Goal: Task Accomplishment & Management: Use online tool/utility

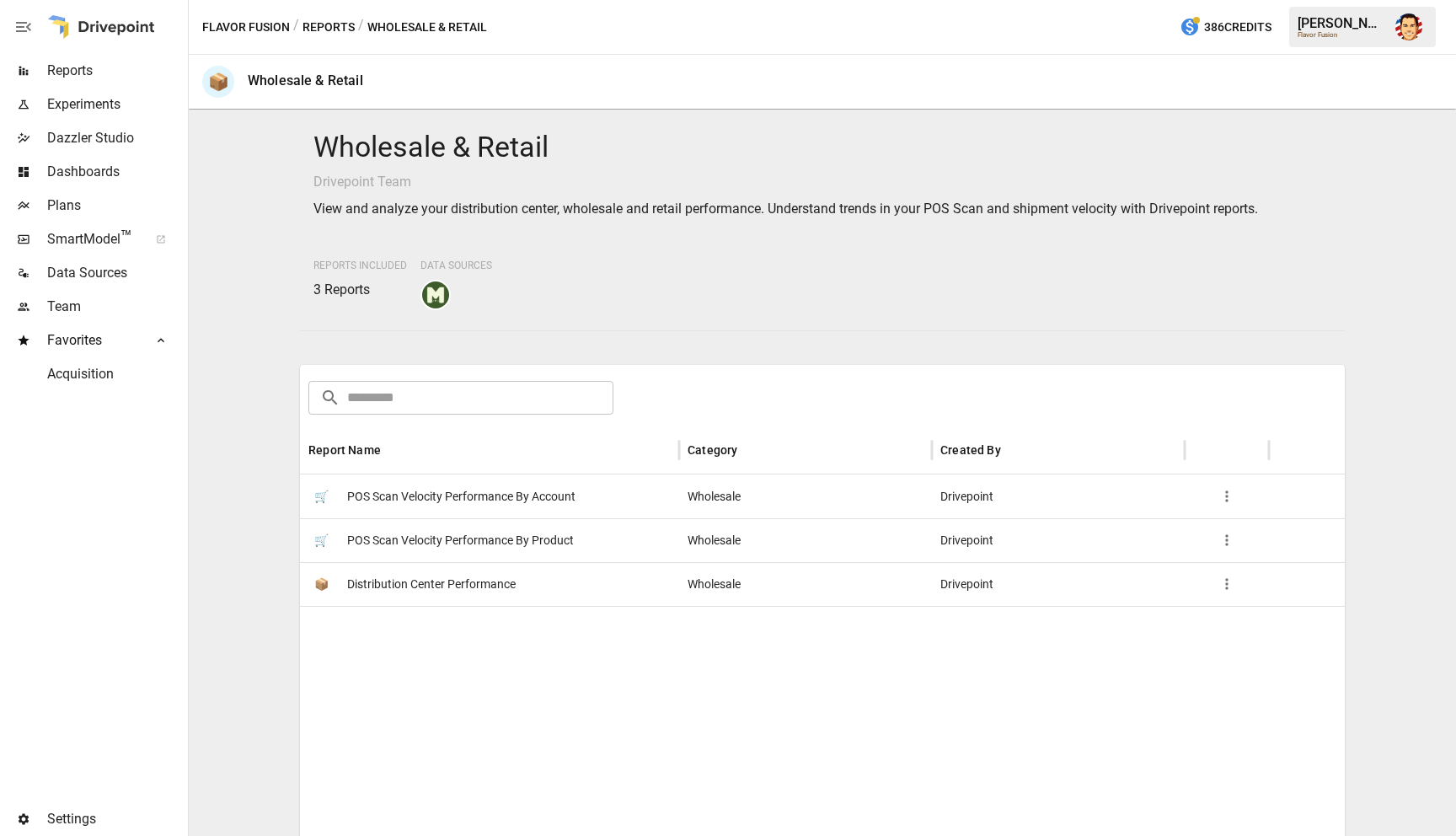
click at [431, 491] on span "POS Scan Velocity Performance By Account" at bounding box center [462, 497] width 228 height 43
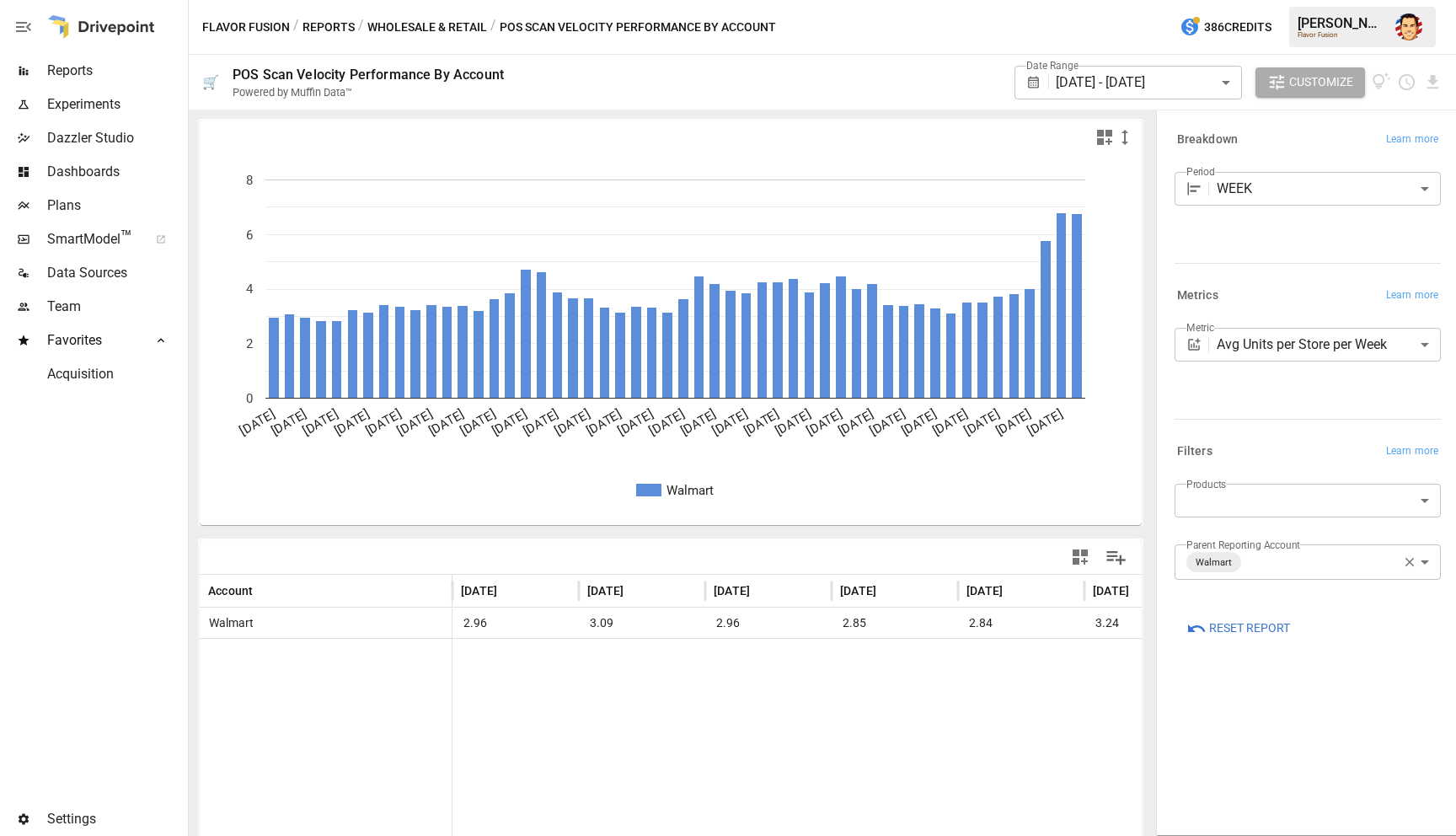
click at [320, 28] on button "Reports" at bounding box center [328, 27] width 52 height 21
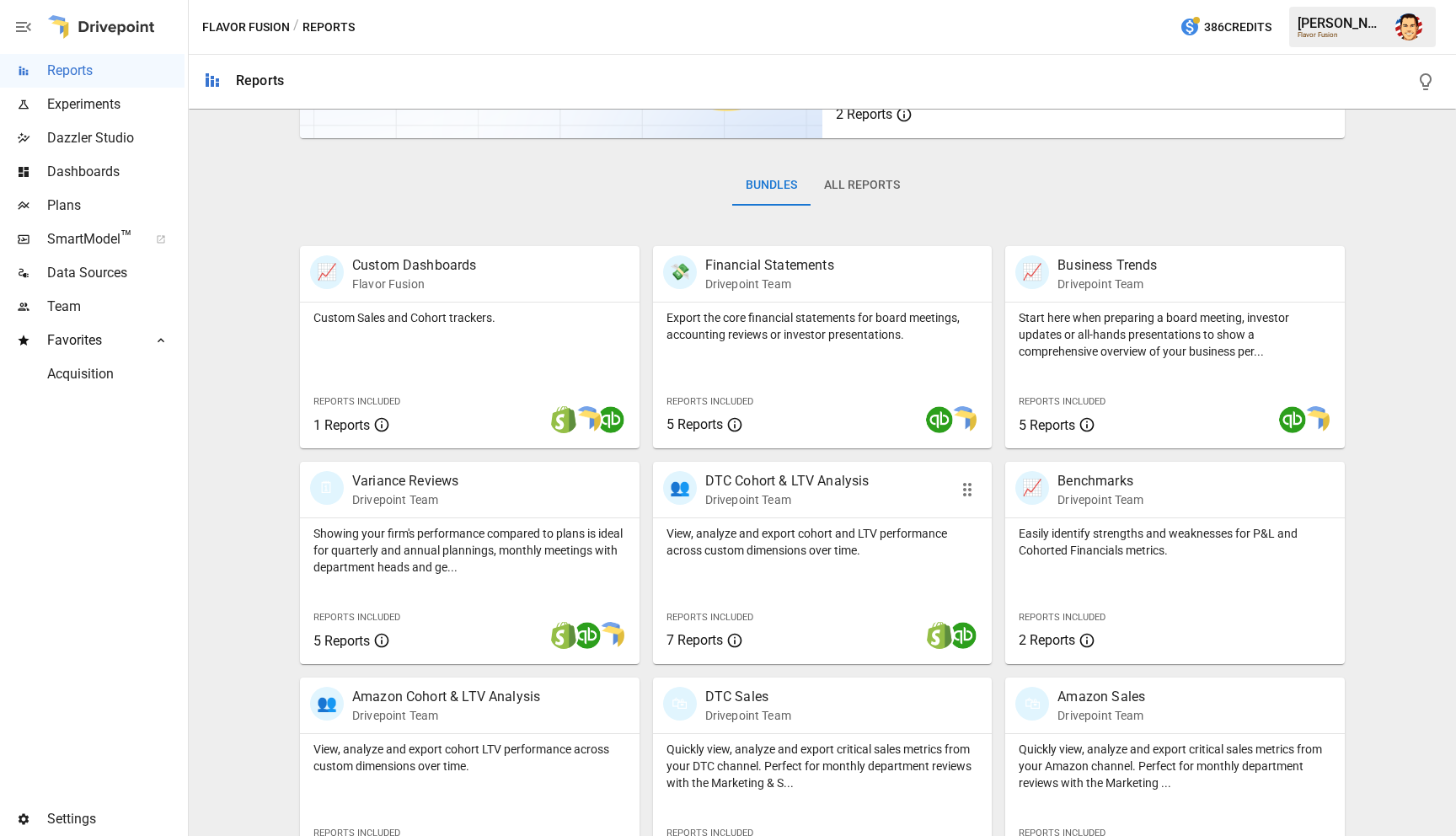
scroll to position [209, 0]
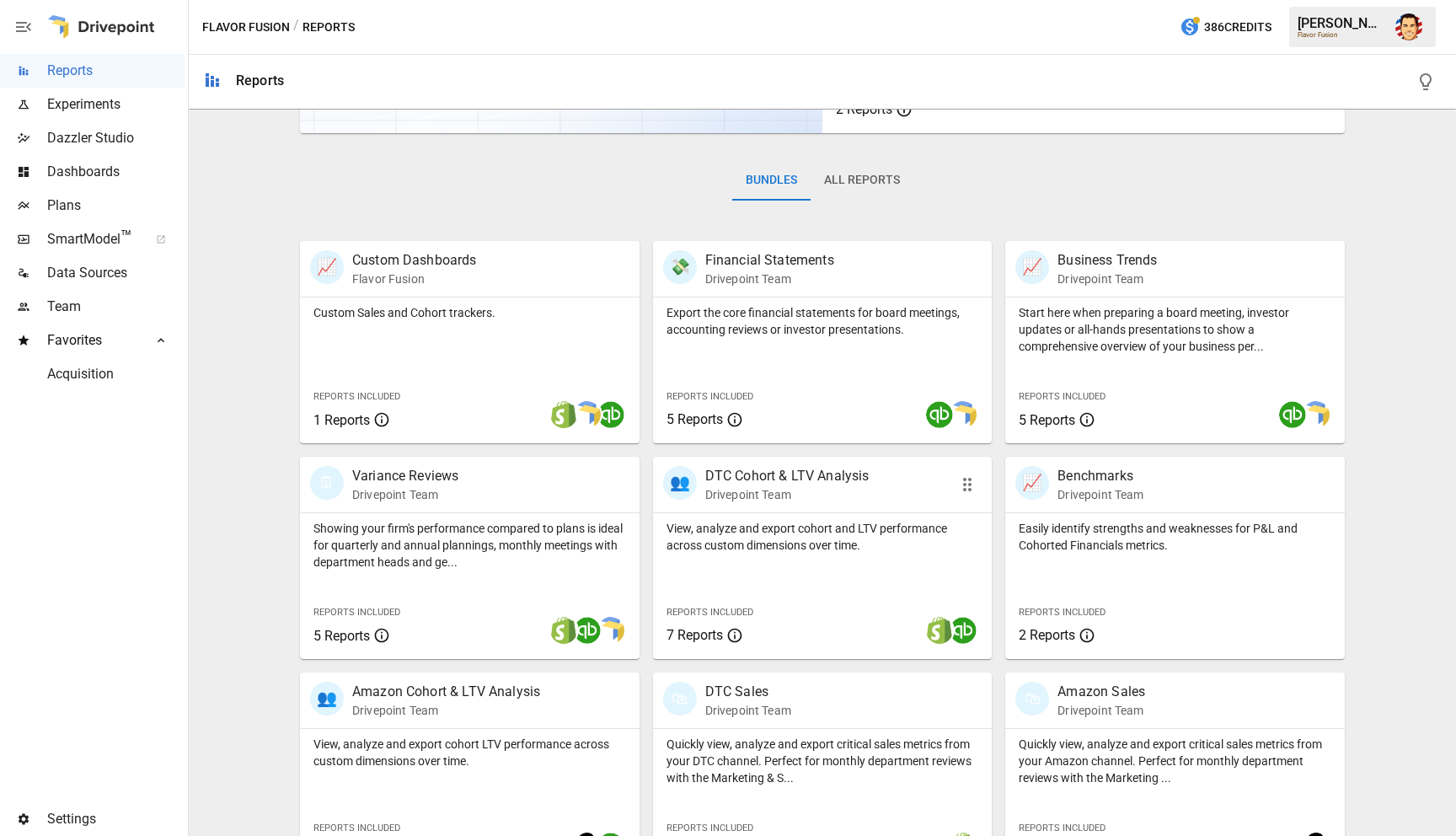
click at [744, 537] on p "View, analyze and export cohort and LTV performance across custom dimensions ov…" at bounding box center [823, 537] width 313 height 33
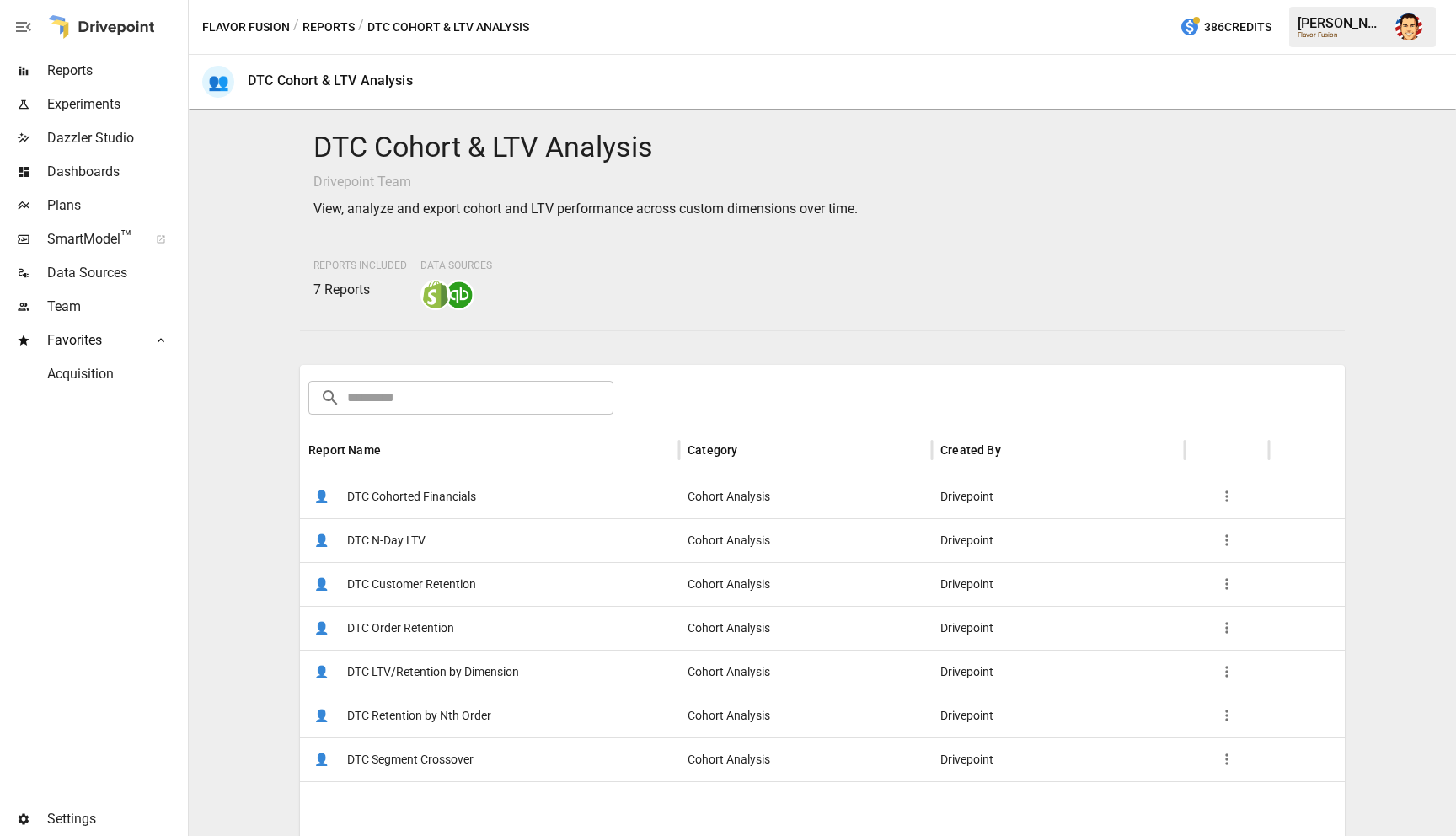
click at [430, 503] on span "DTC Cohorted Financials" at bounding box center [411, 497] width 129 height 43
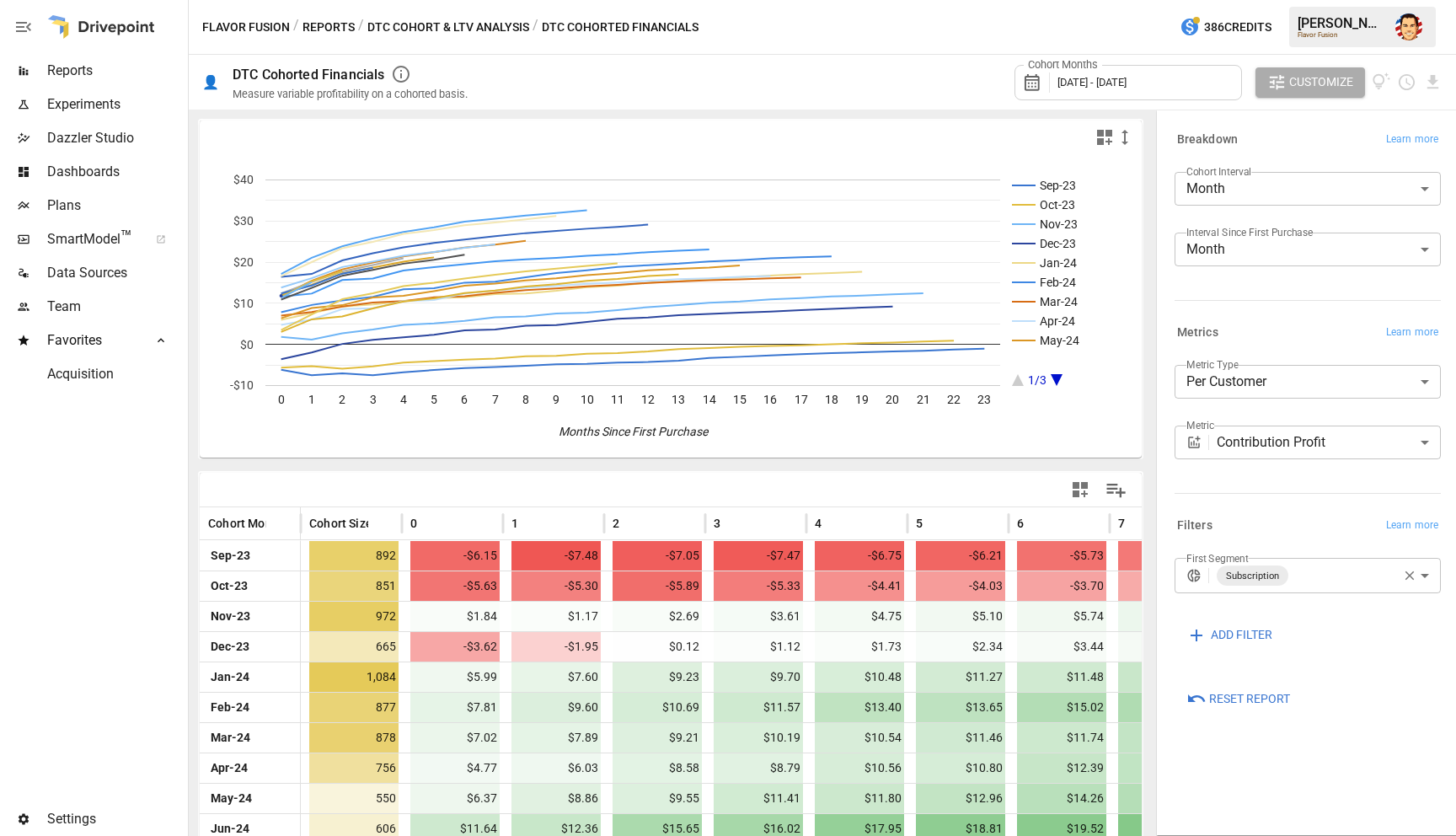
click at [324, 24] on button "Reports" at bounding box center [328, 27] width 52 height 21
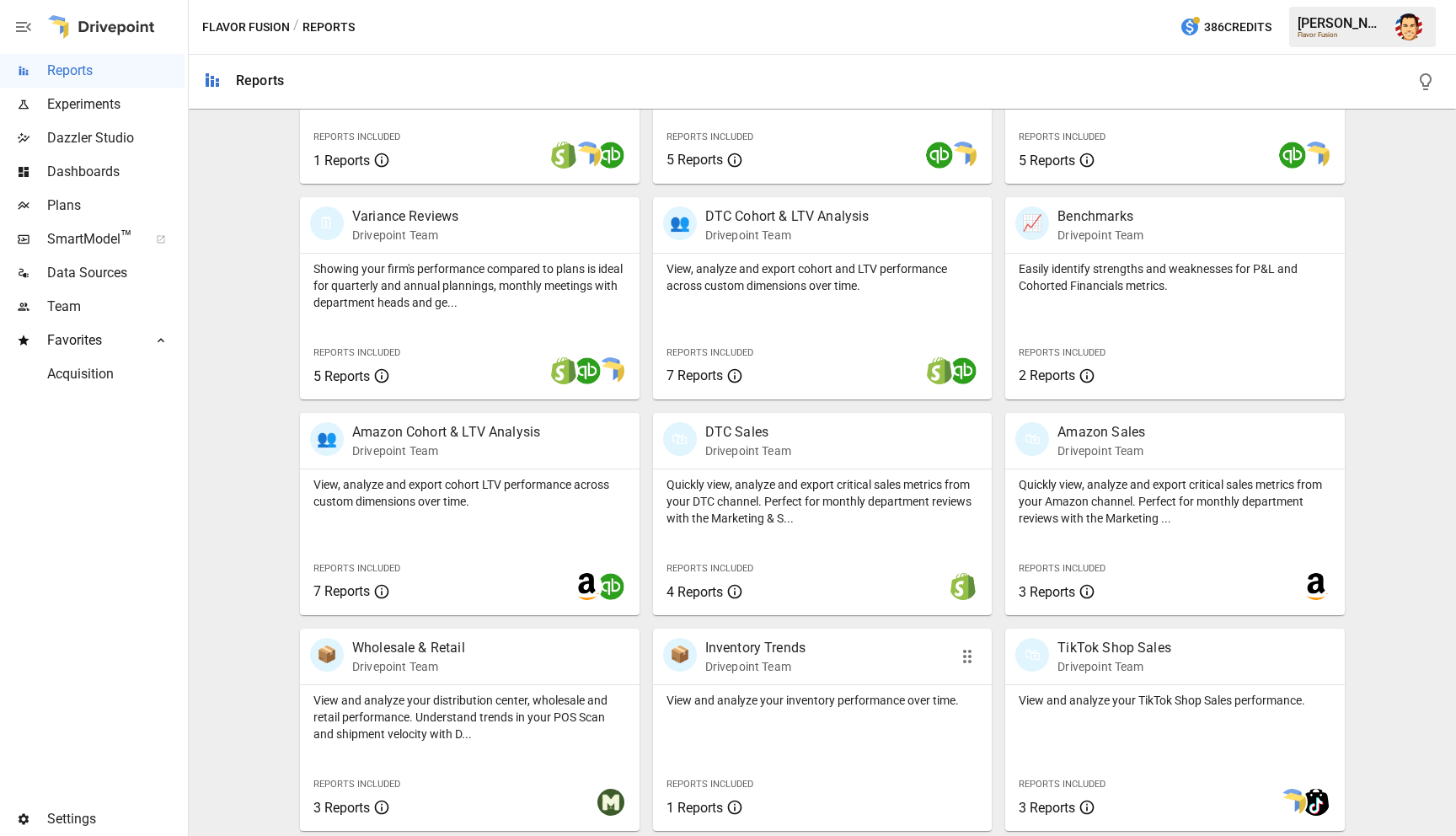
click at [758, 685] on div "View and analyze your inventory performance over time. Reports Included 1 Repor…" at bounding box center [822, 758] width 340 height 146
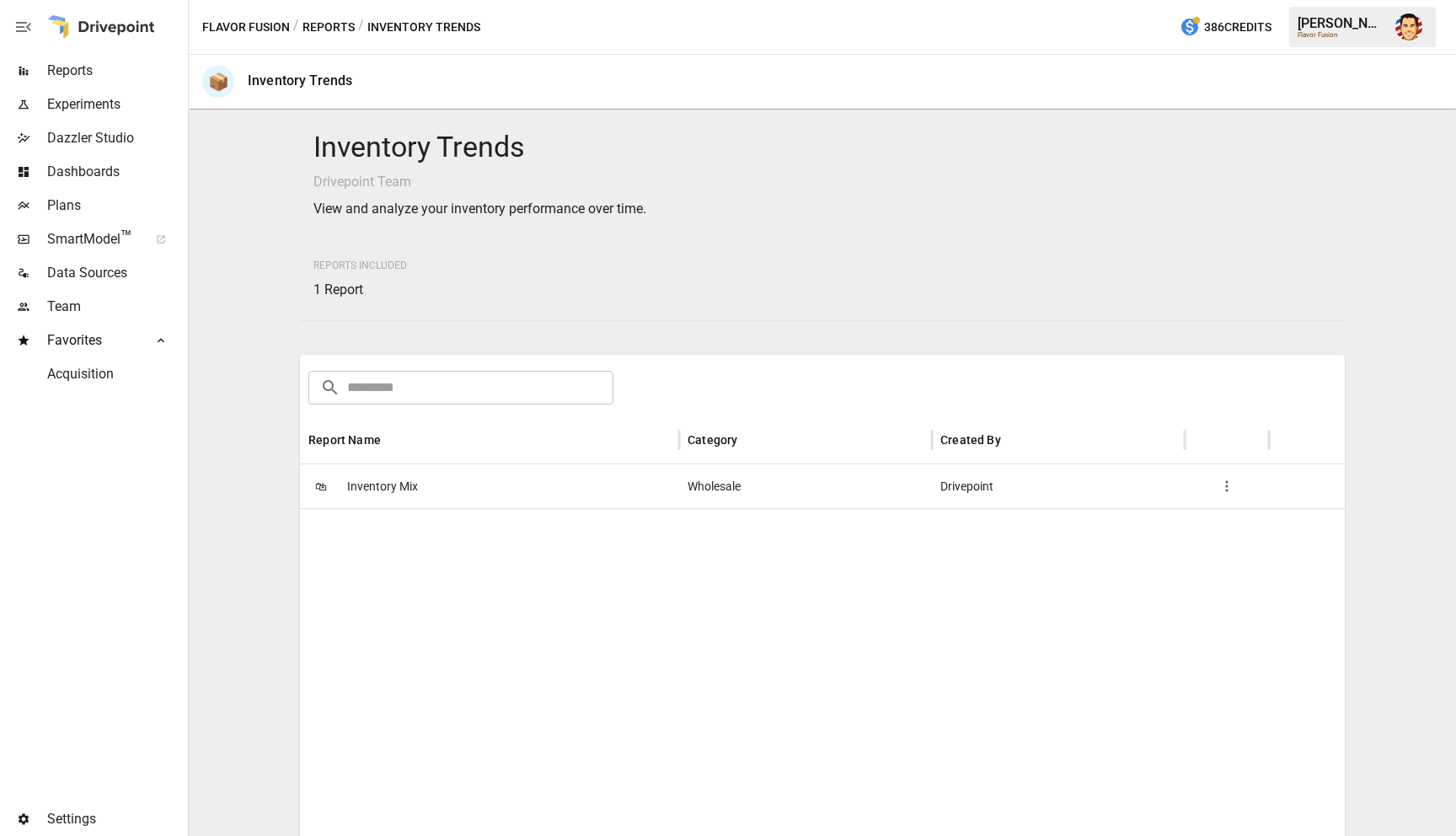
click at [337, 25] on button "Reports" at bounding box center [328, 27] width 52 height 21
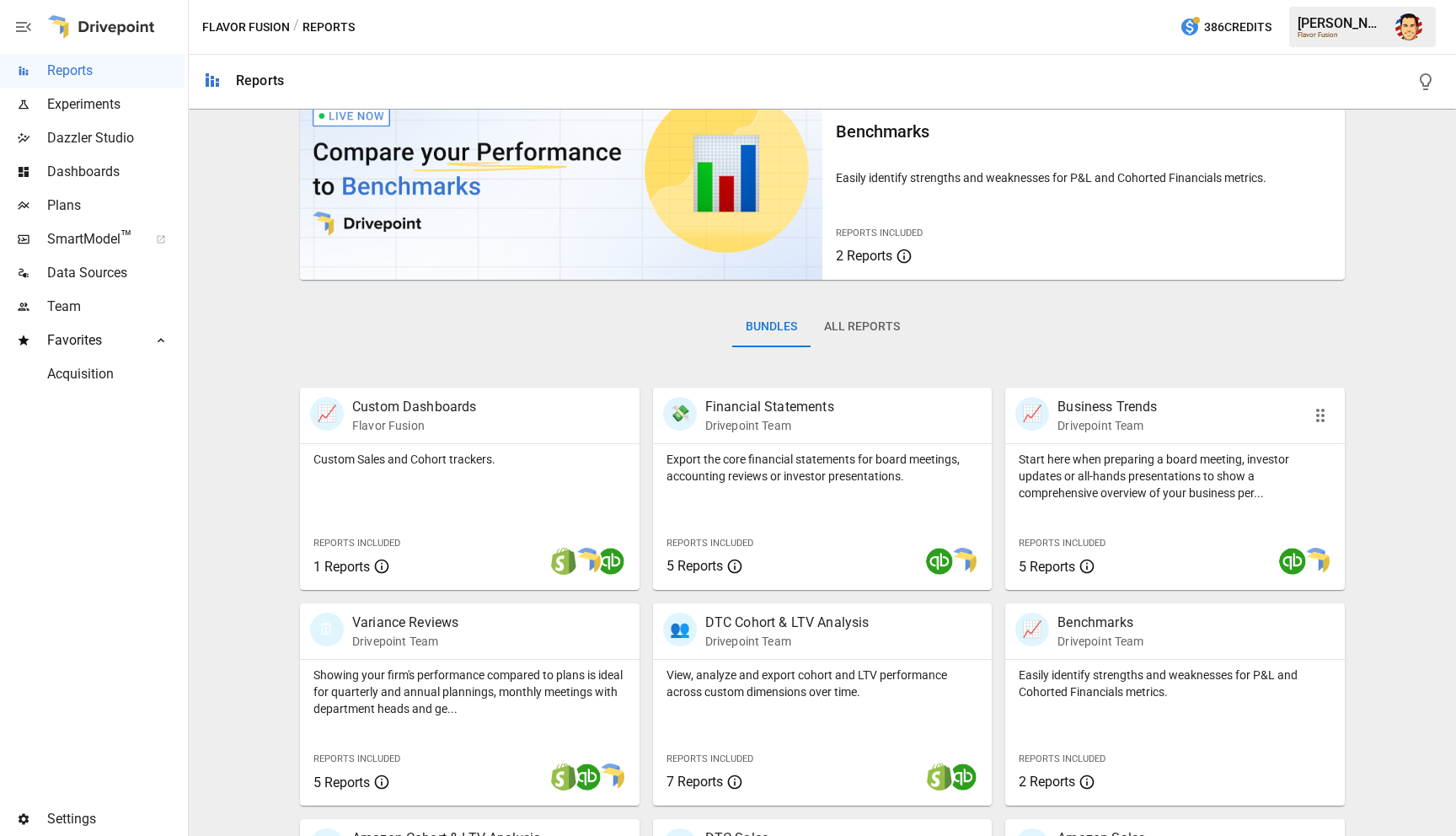
scroll to position [61, 0]
click at [1117, 487] on p "Start here when preparing a board meeting, investor updates or all-hands presen…" at bounding box center [1175, 478] width 313 height 50
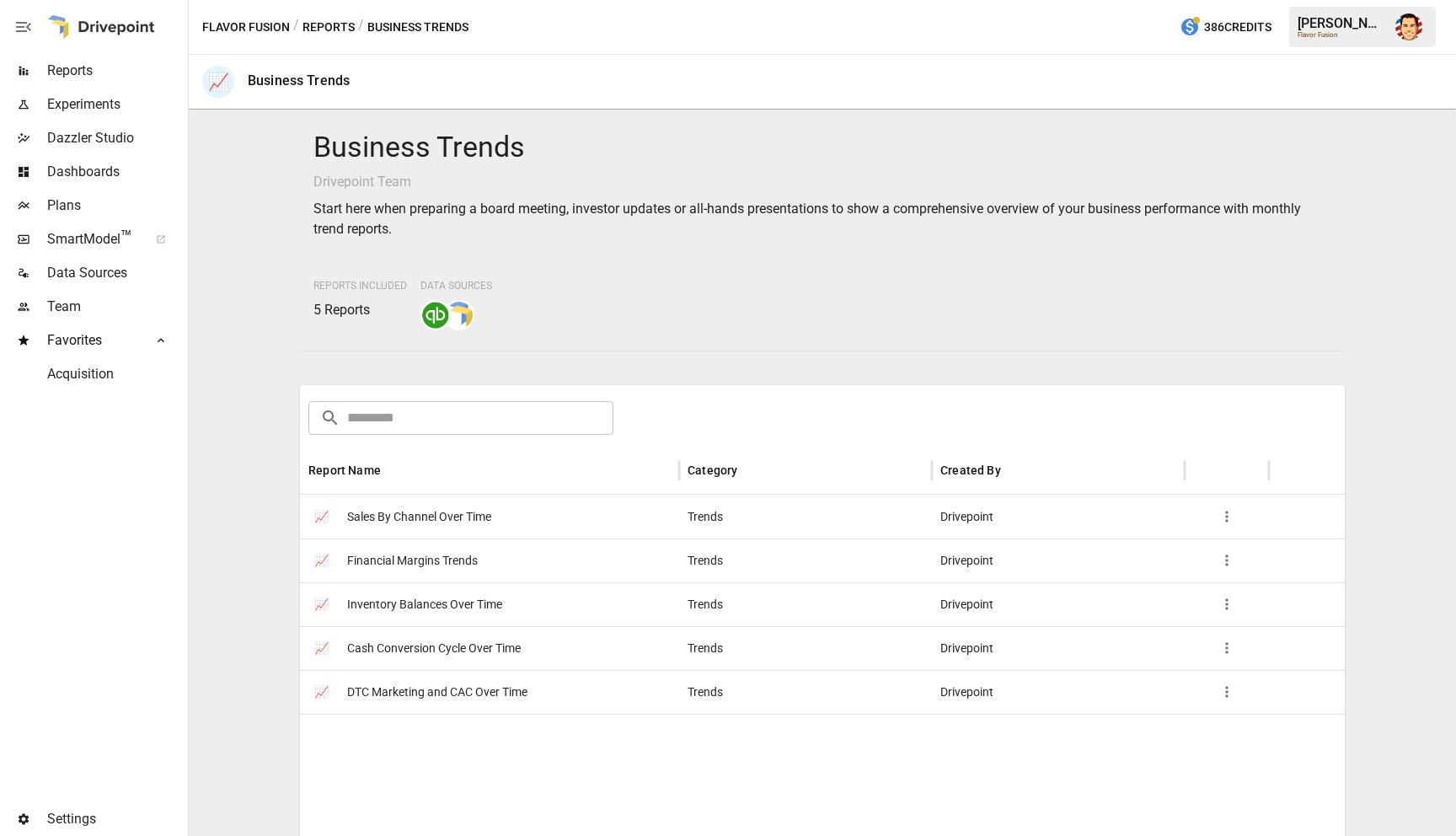
drag, startPoint x: 314, startPoint y: 19, endPoint x: 323, endPoint y: 22, distance: 9.5
click at [320, 21] on button "Reports" at bounding box center [328, 27] width 52 height 21
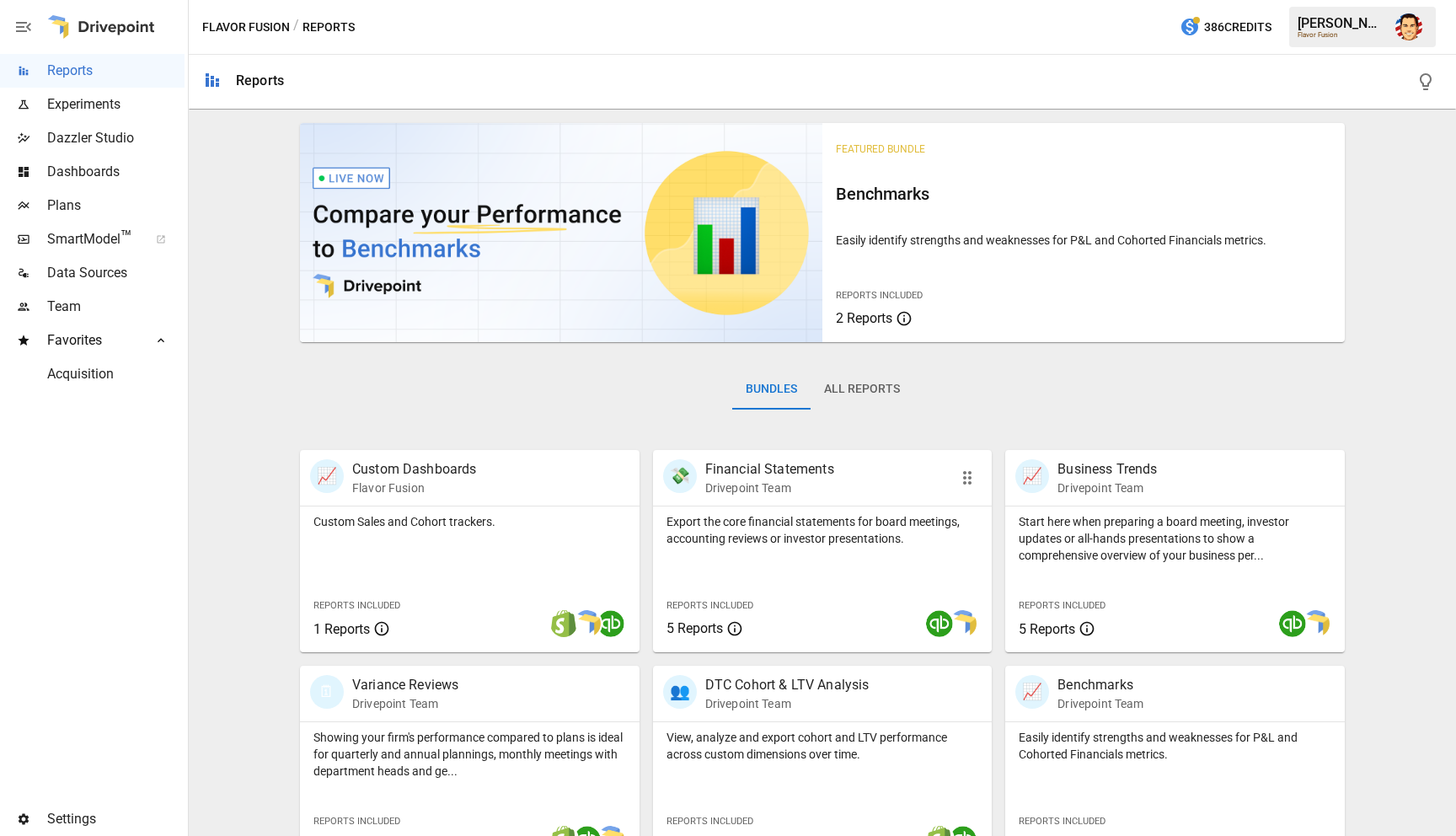
click at [723, 570] on div "Export the core financial statements for board meetings, accounting reviews or …" at bounding box center [822, 579] width 340 height 146
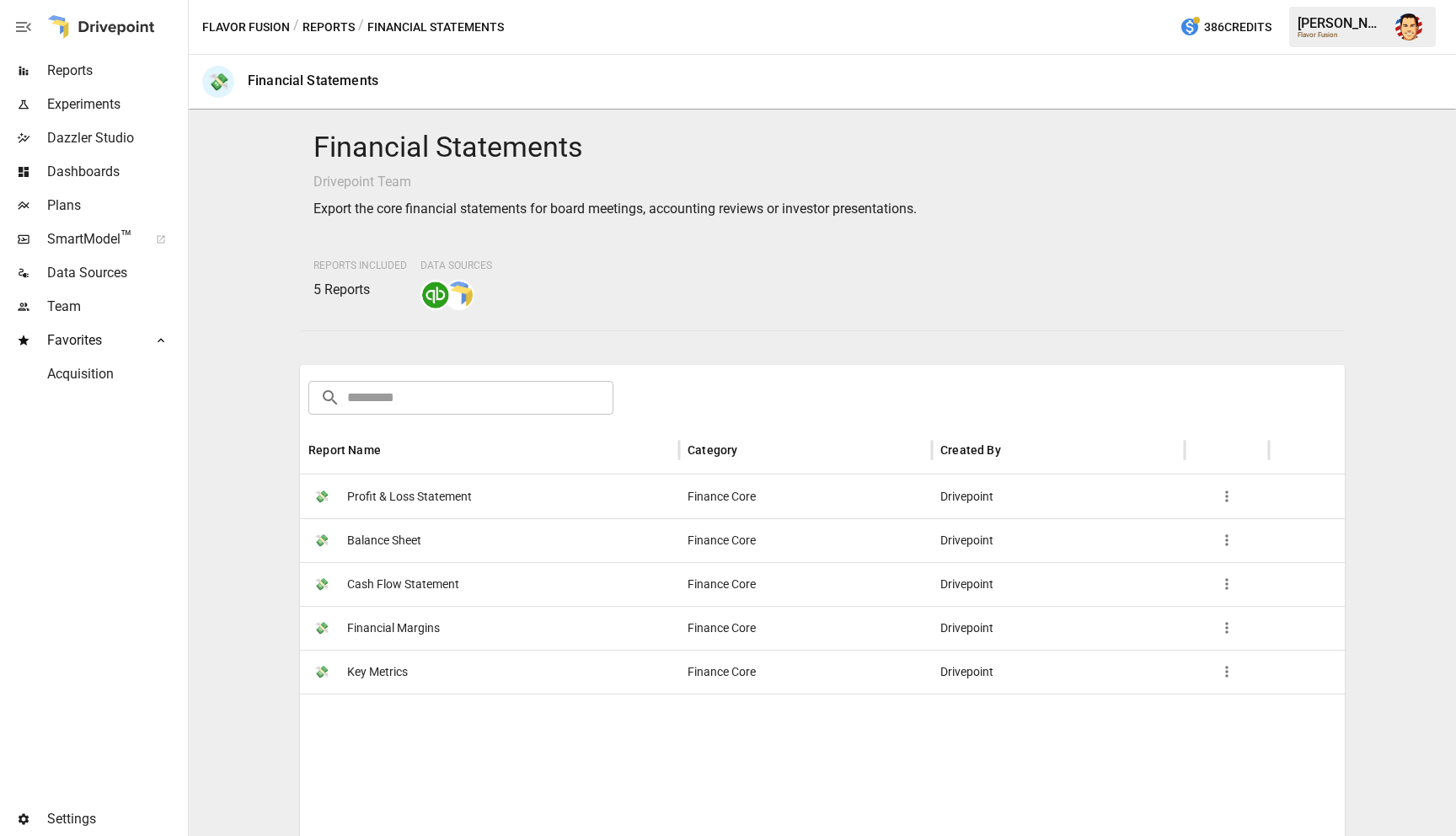
scroll to position [23, 0]
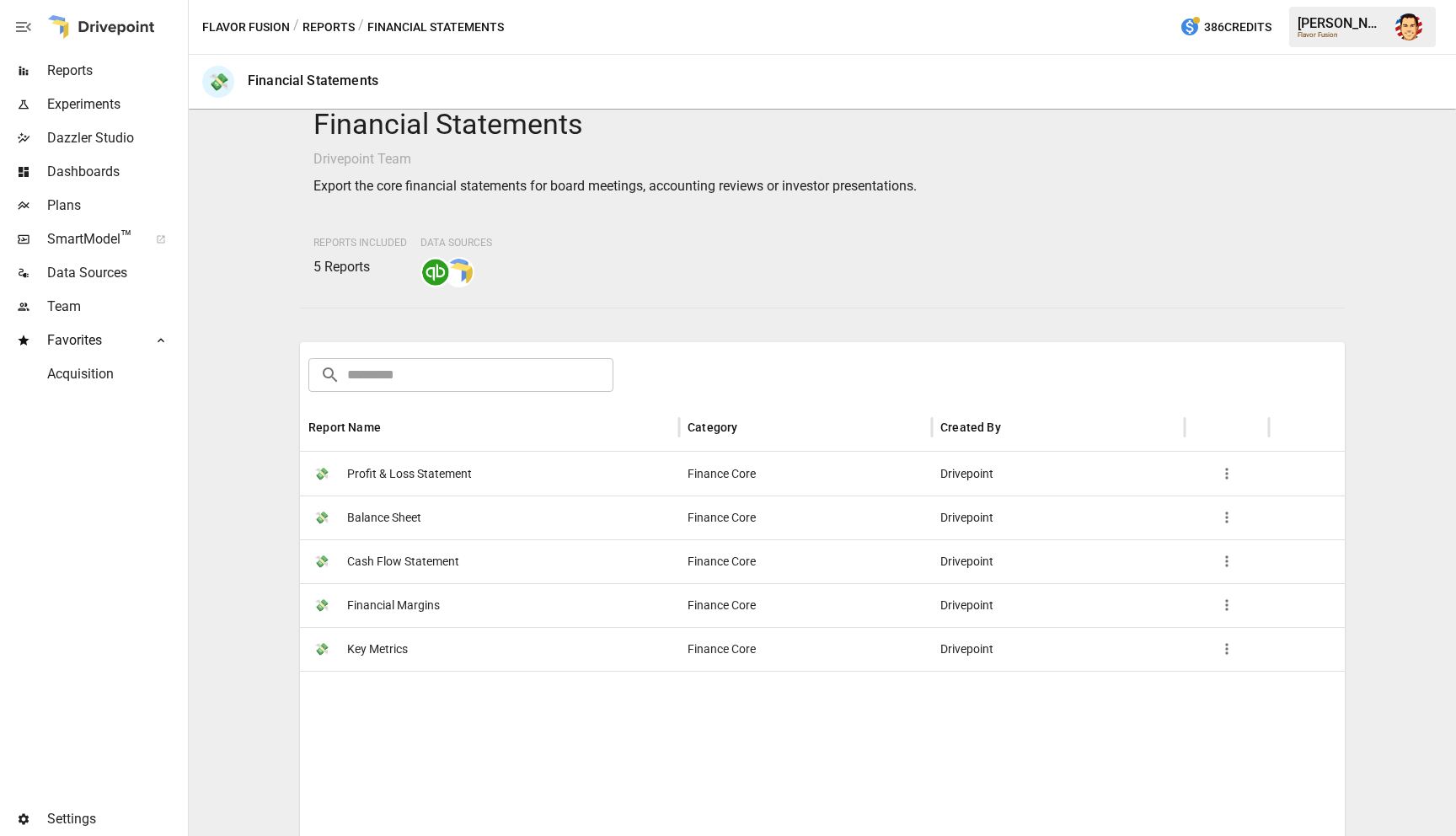
click at [358, 650] on span "Key Metrics" at bounding box center [378, 650] width 61 height 43
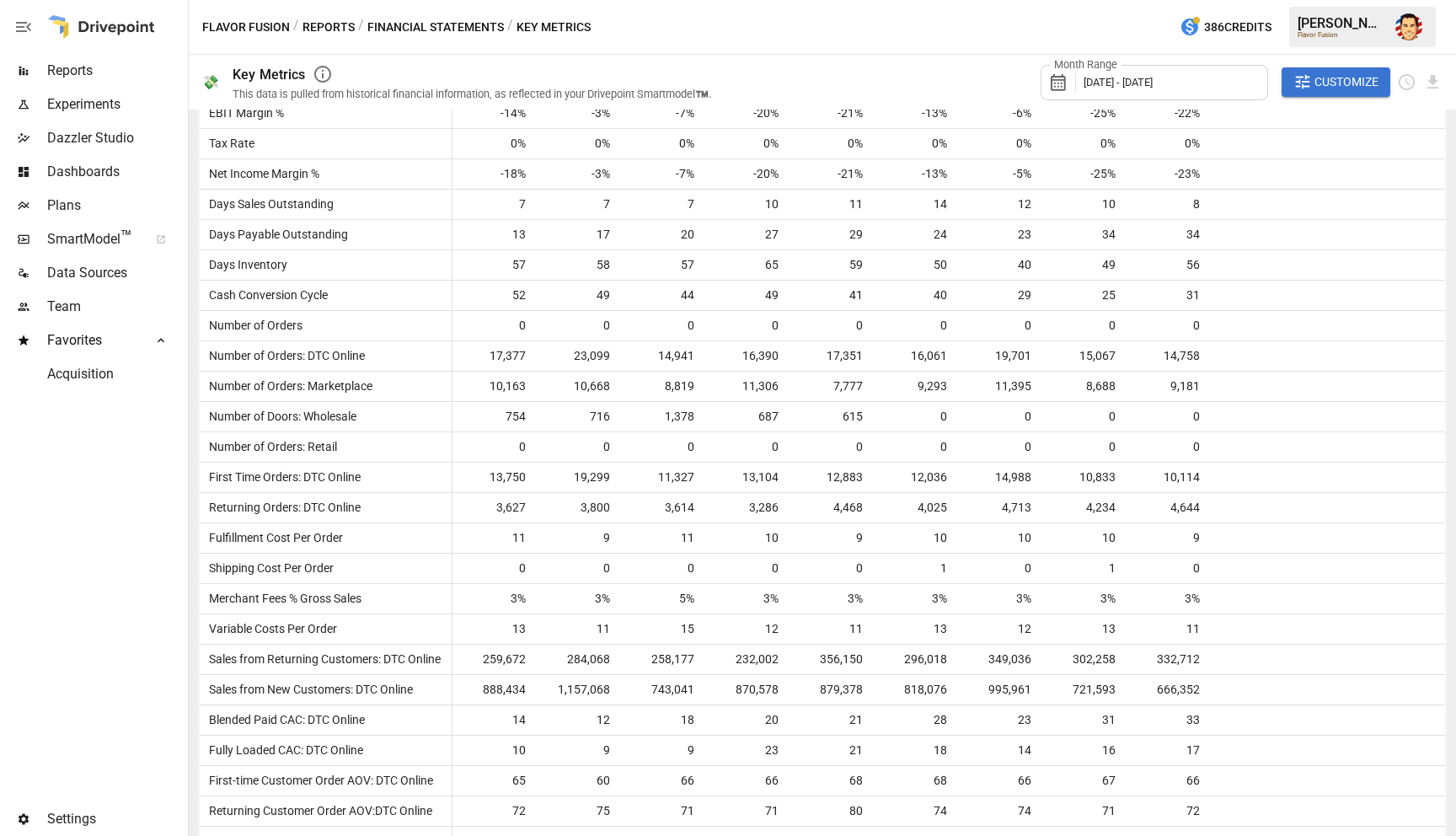
scroll to position [753, 0]
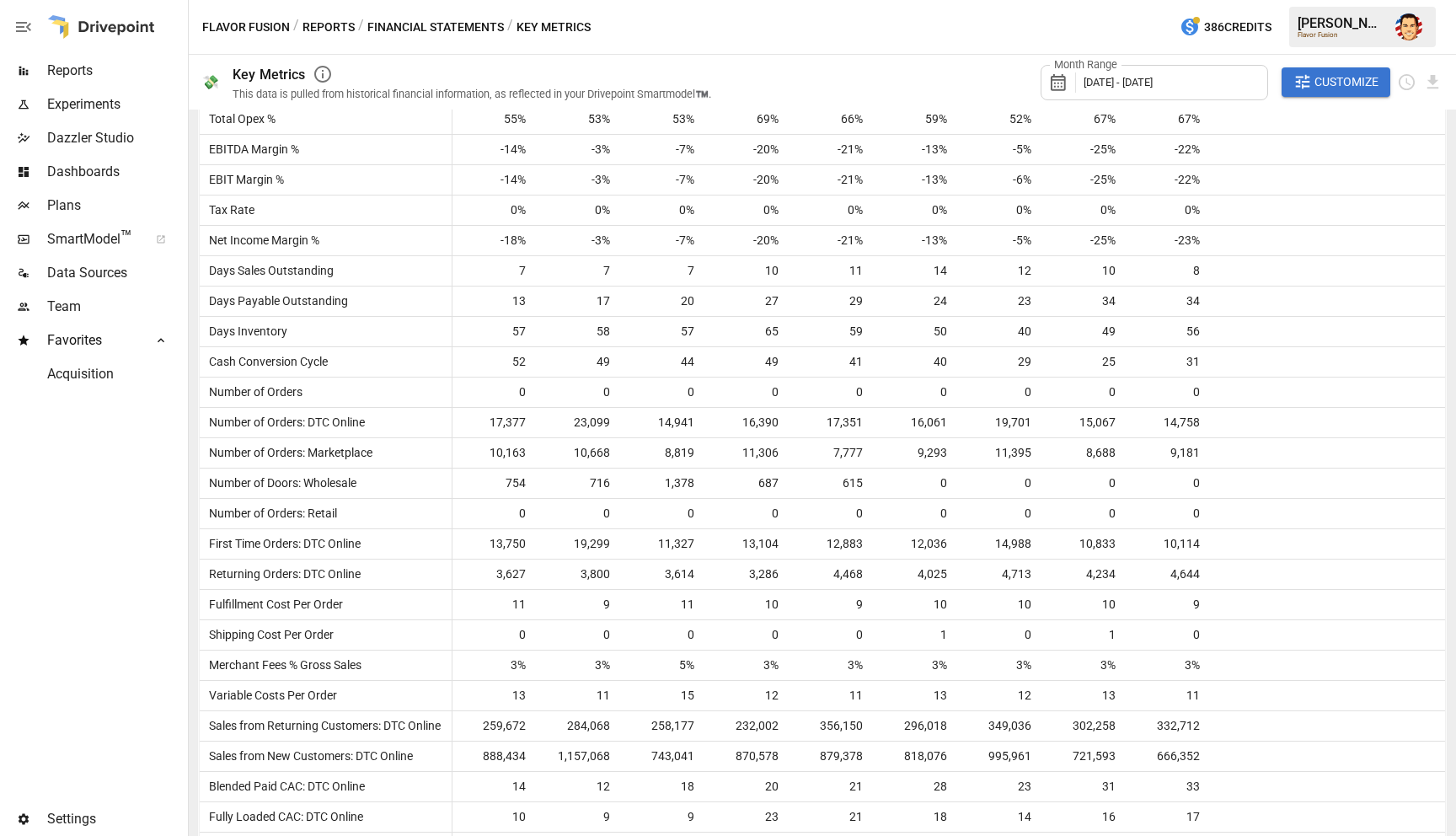
click at [330, 27] on button "Reports" at bounding box center [328, 27] width 52 height 21
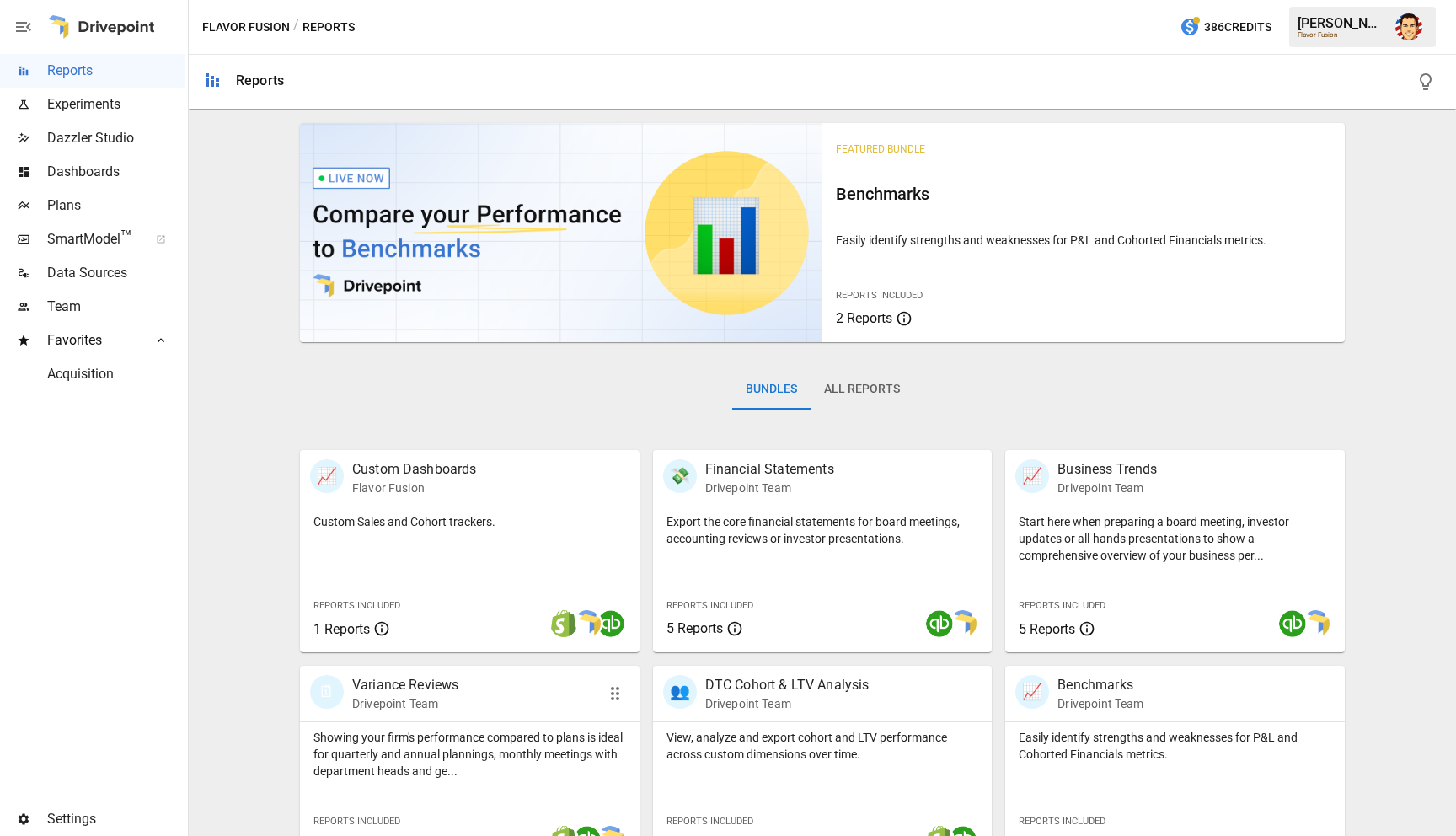
click at [435, 674] on div "🗓 Variance Reviews Drivepoint Team" at bounding box center [470, 693] width 340 height 55
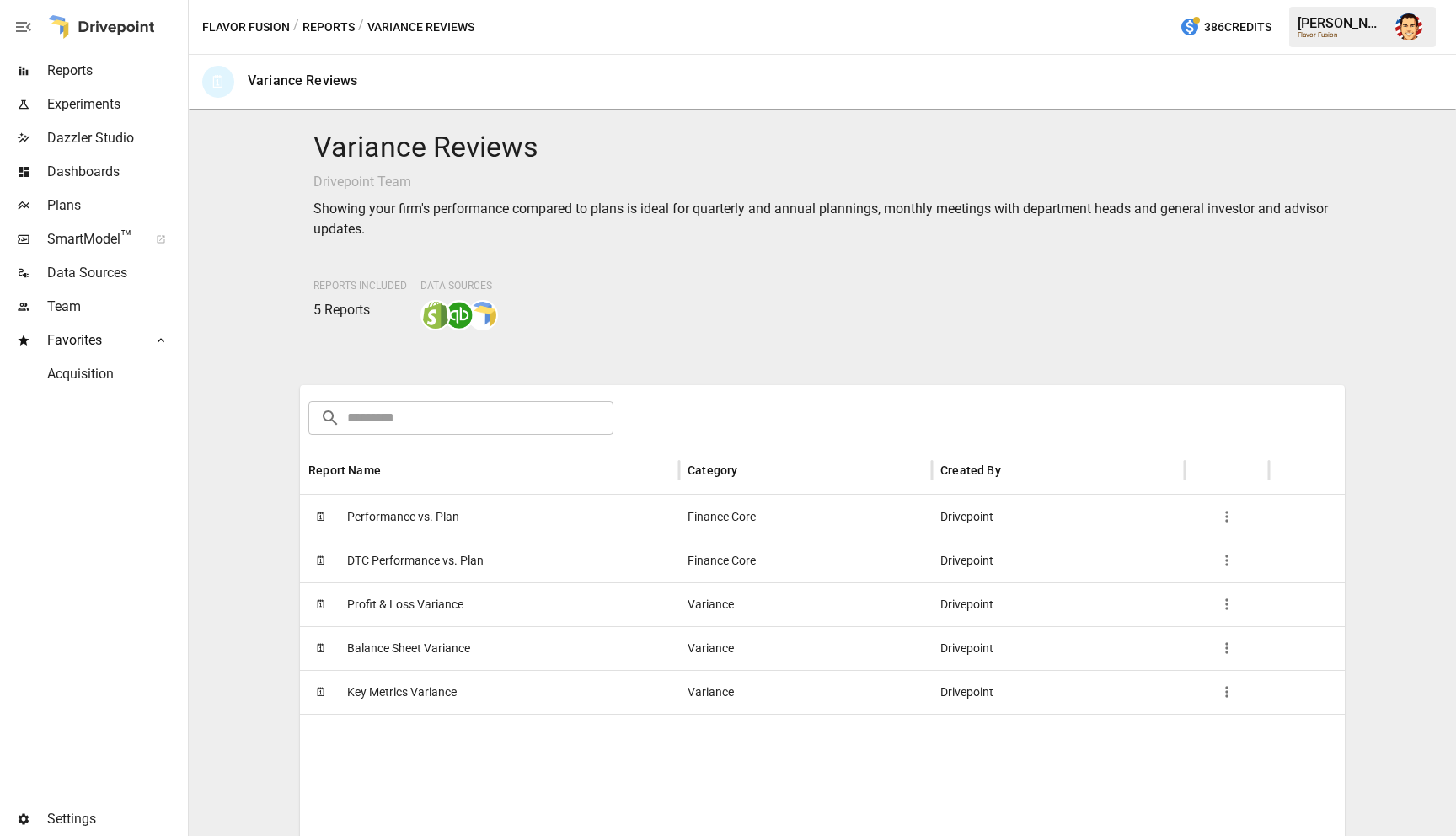
click at [411, 688] on span "Key Metrics Variance" at bounding box center [402, 692] width 109 height 43
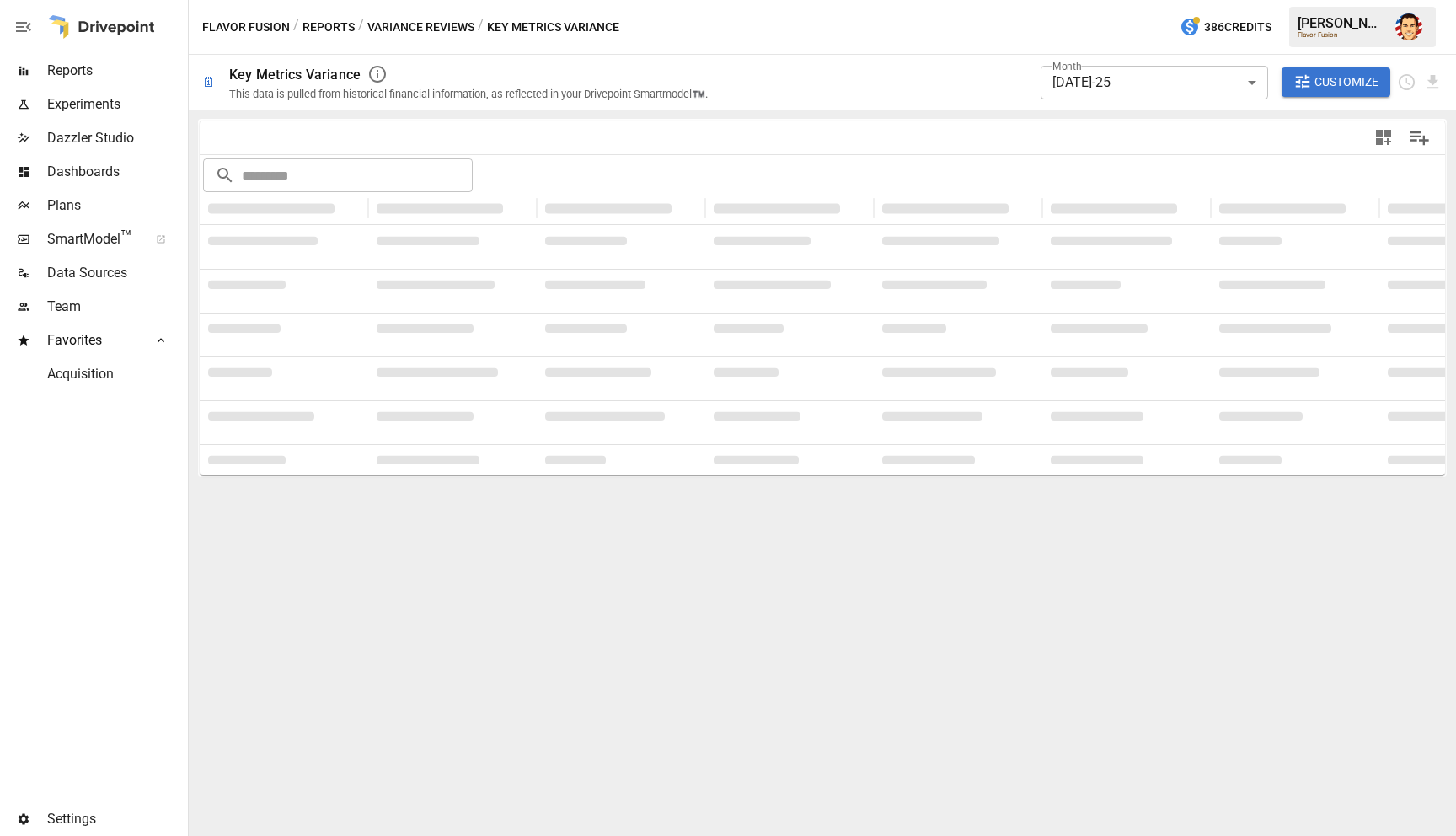
type input "**********"
click at [1313, 92] on button "Customize" at bounding box center [1336, 82] width 109 height 31
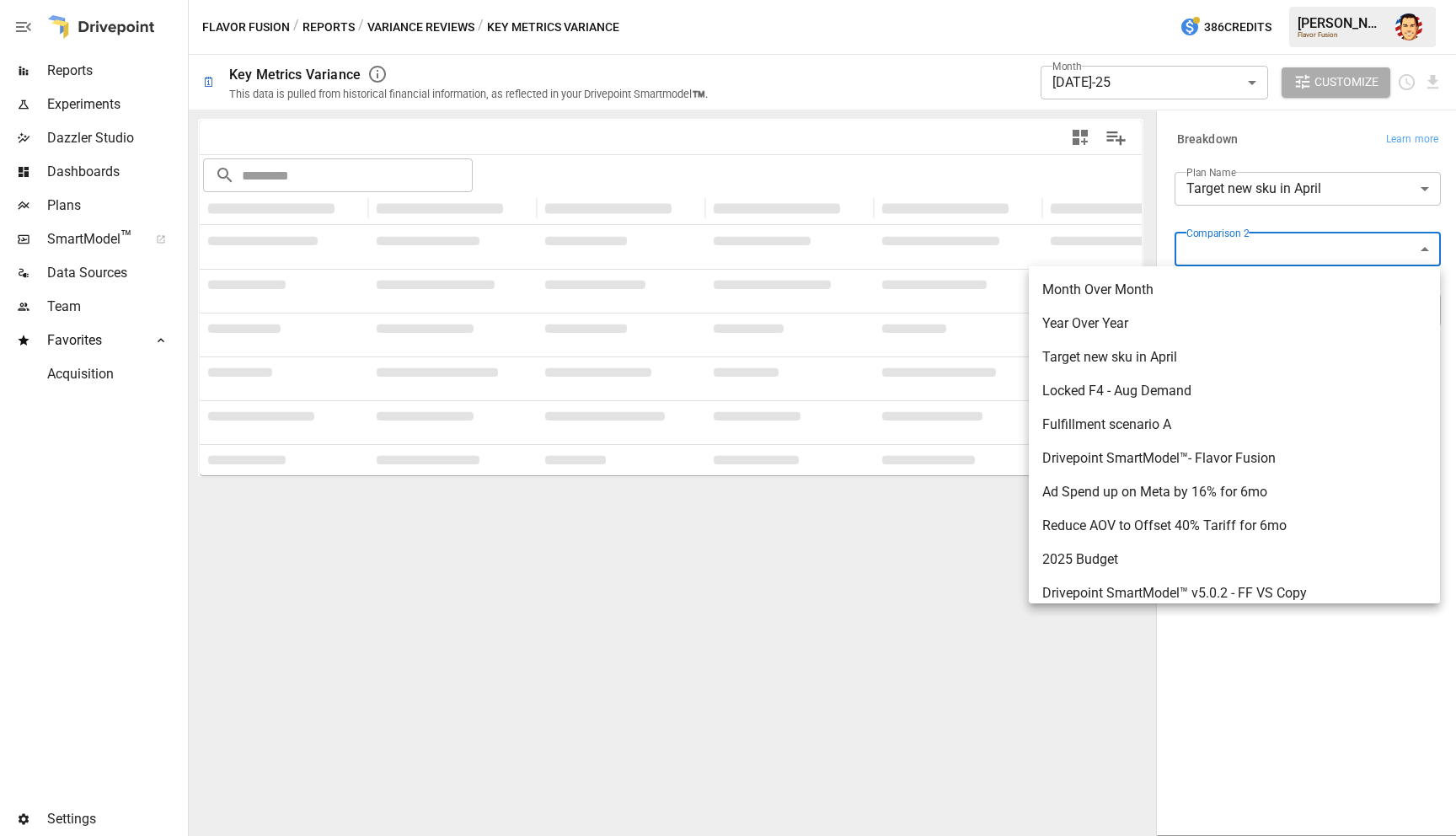
click at [1304, 0] on body "**********" at bounding box center [728, 0] width 1456 height 0
click at [1265, 224] on div at bounding box center [728, 418] width 1456 height 836
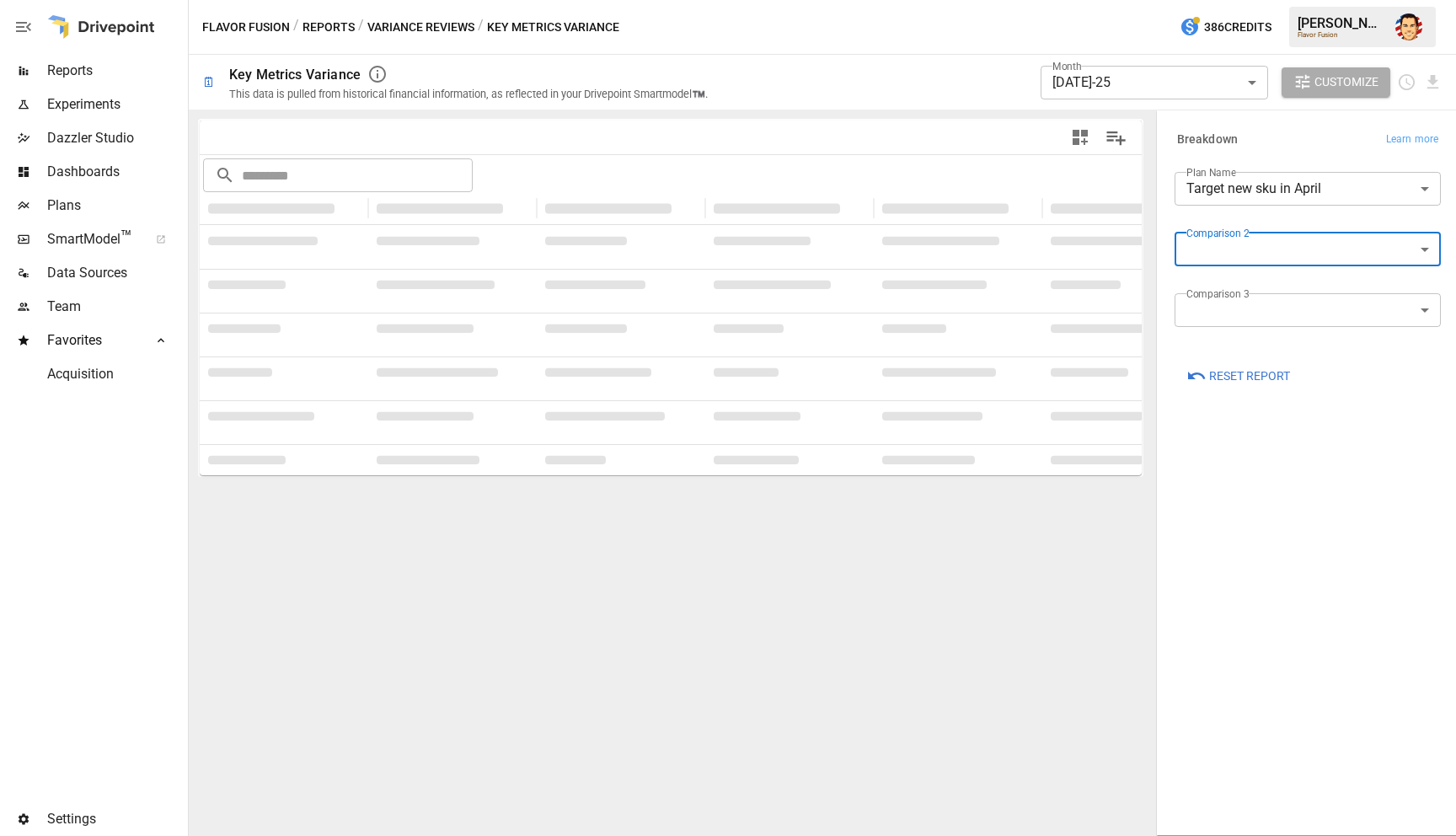
click at [1291, 150] on div "Breakdown Learn more" at bounding box center [1307, 140] width 266 height 24
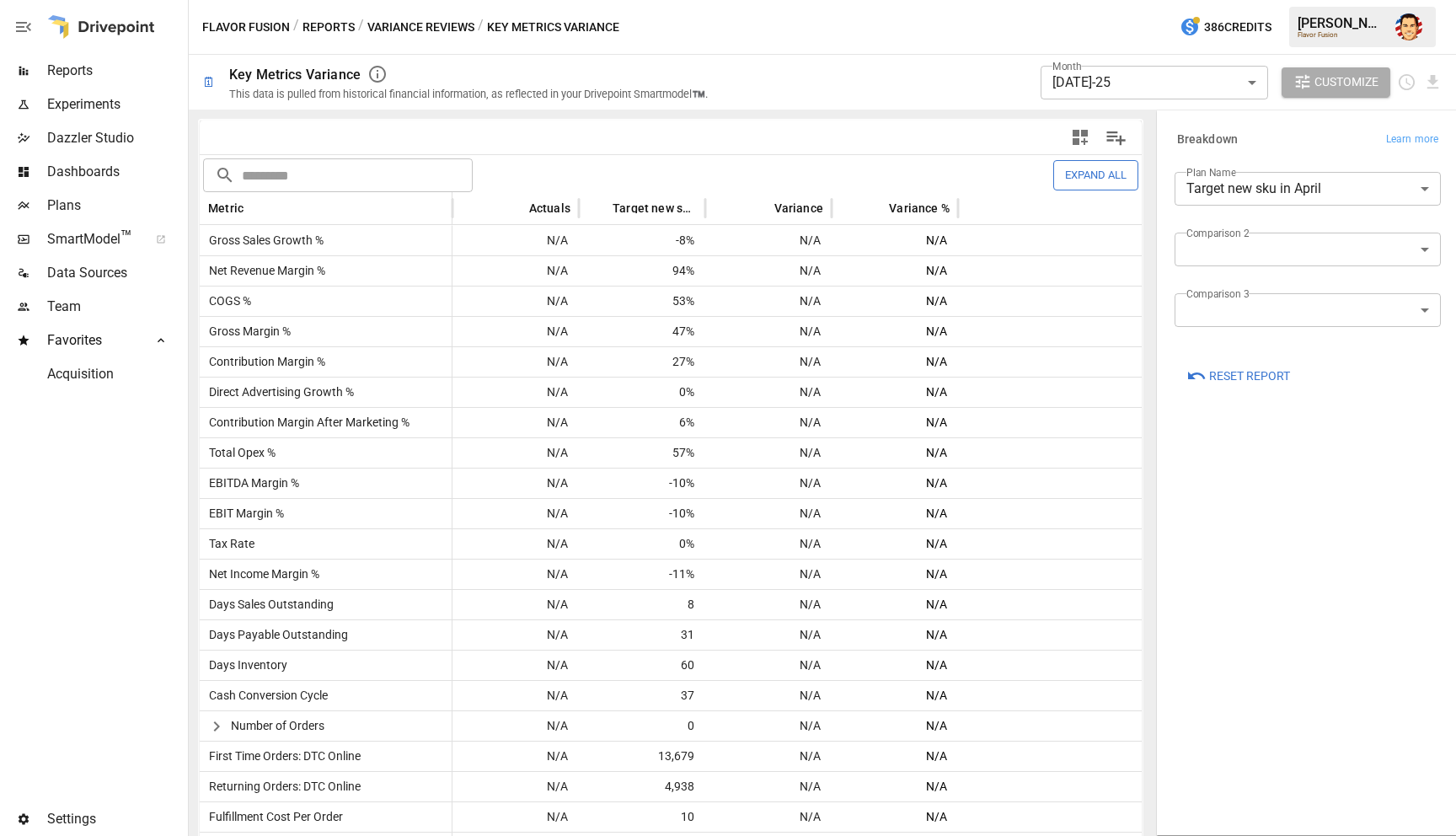
click at [1081, 138] on icon "button" at bounding box center [1080, 137] width 21 height 21
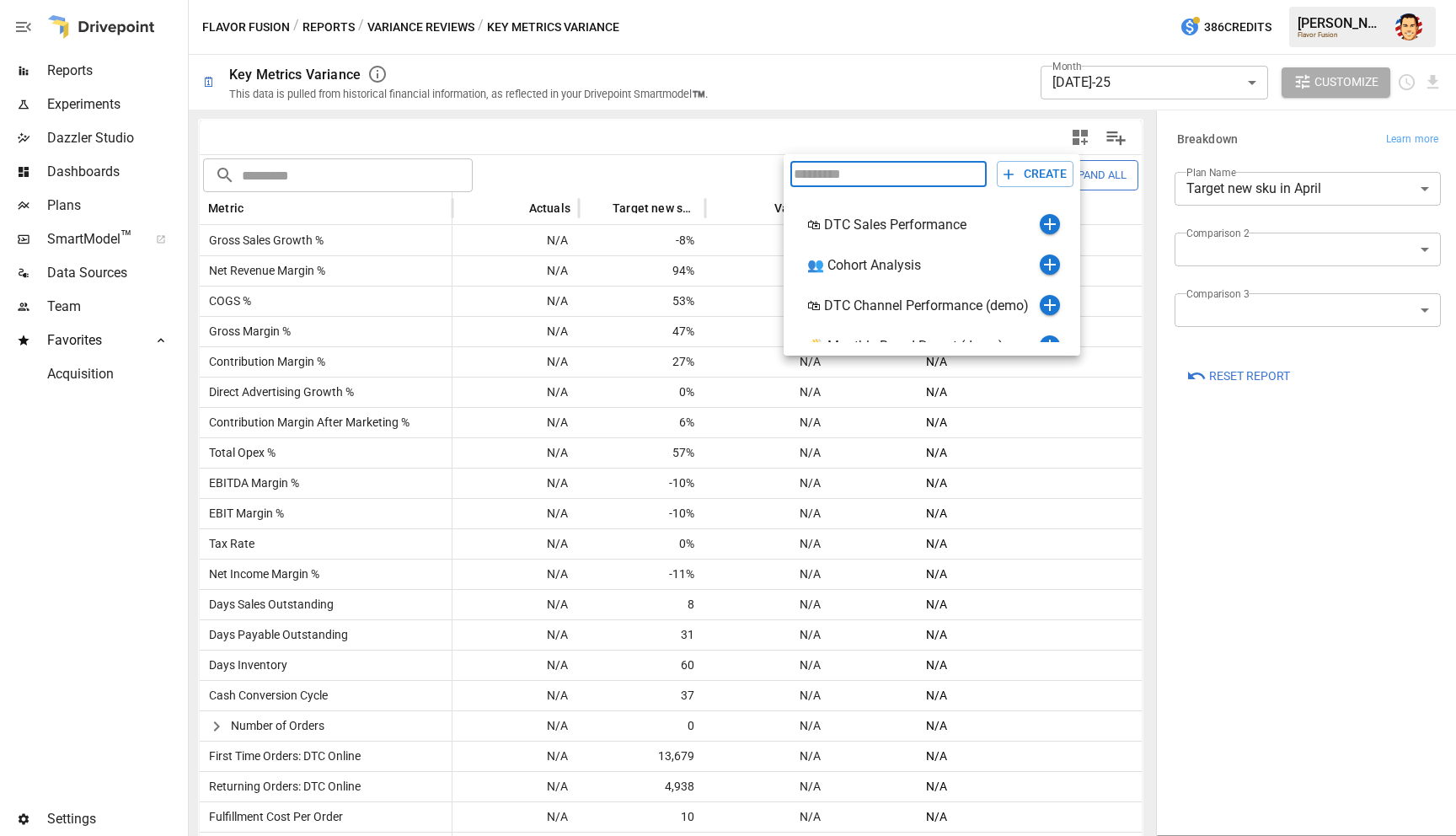
click at [86, 166] on div at bounding box center [728, 418] width 1456 height 836
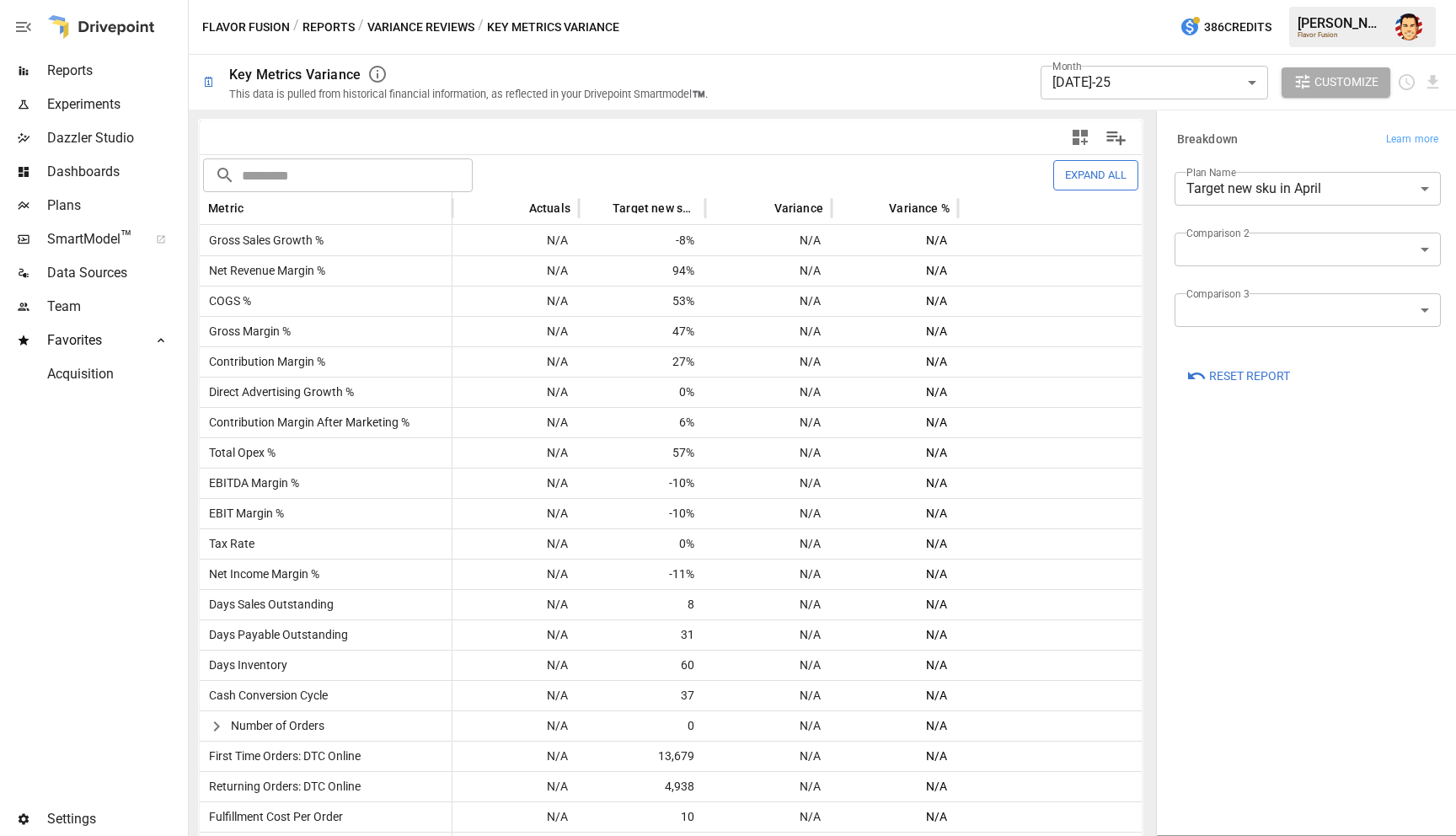
click at [77, 170] on span "Dashboards" at bounding box center [116, 171] width 138 height 21
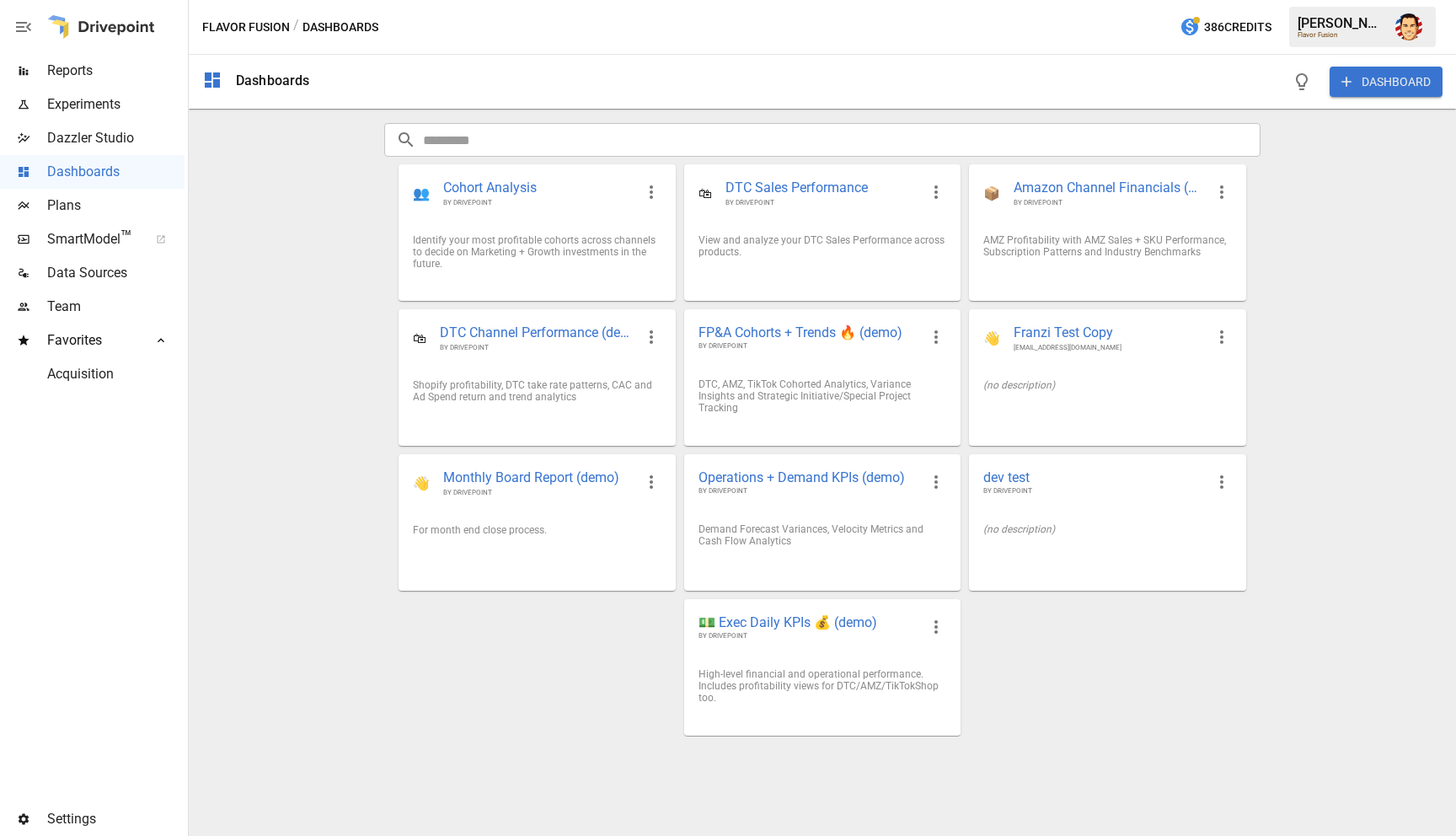
drag, startPoint x: 246, startPoint y: 301, endPoint x: 256, endPoint y: 301, distance: 10.0
click at [246, 301] on div "Dashboards DASHBOARD ​ ​ 👥 Cohort Analysis BY DRIVEPOINT Identify your most pro…" at bounding box center [822, 445] width 1267 height 781
click at [578, 482] on span "Monthly Board Report (demo)" at bounding box center [538, 479] width 190 height 20
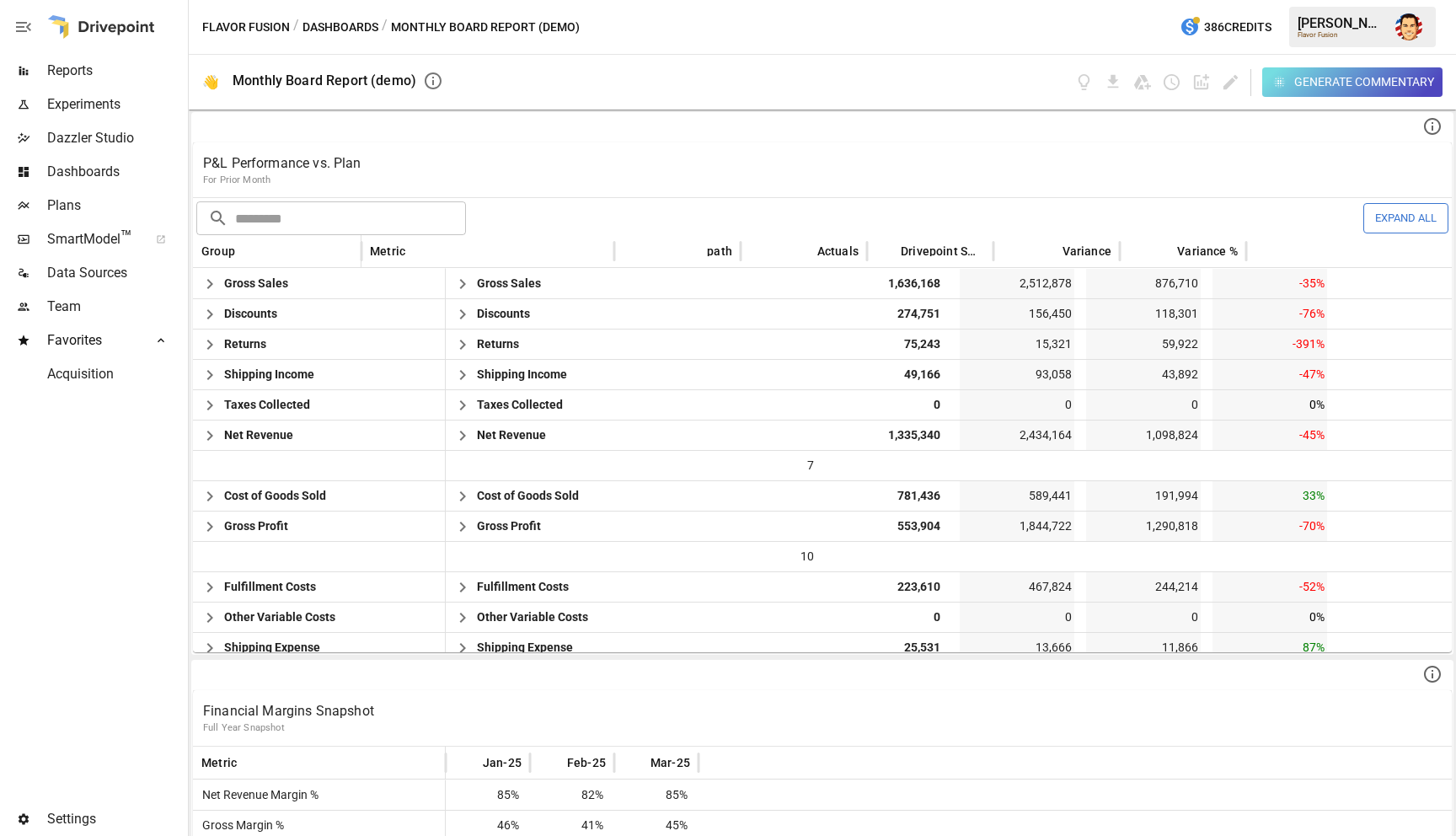
click at [24, 35] on icon "button" at bounding box center [24, 27] width 21 height 21
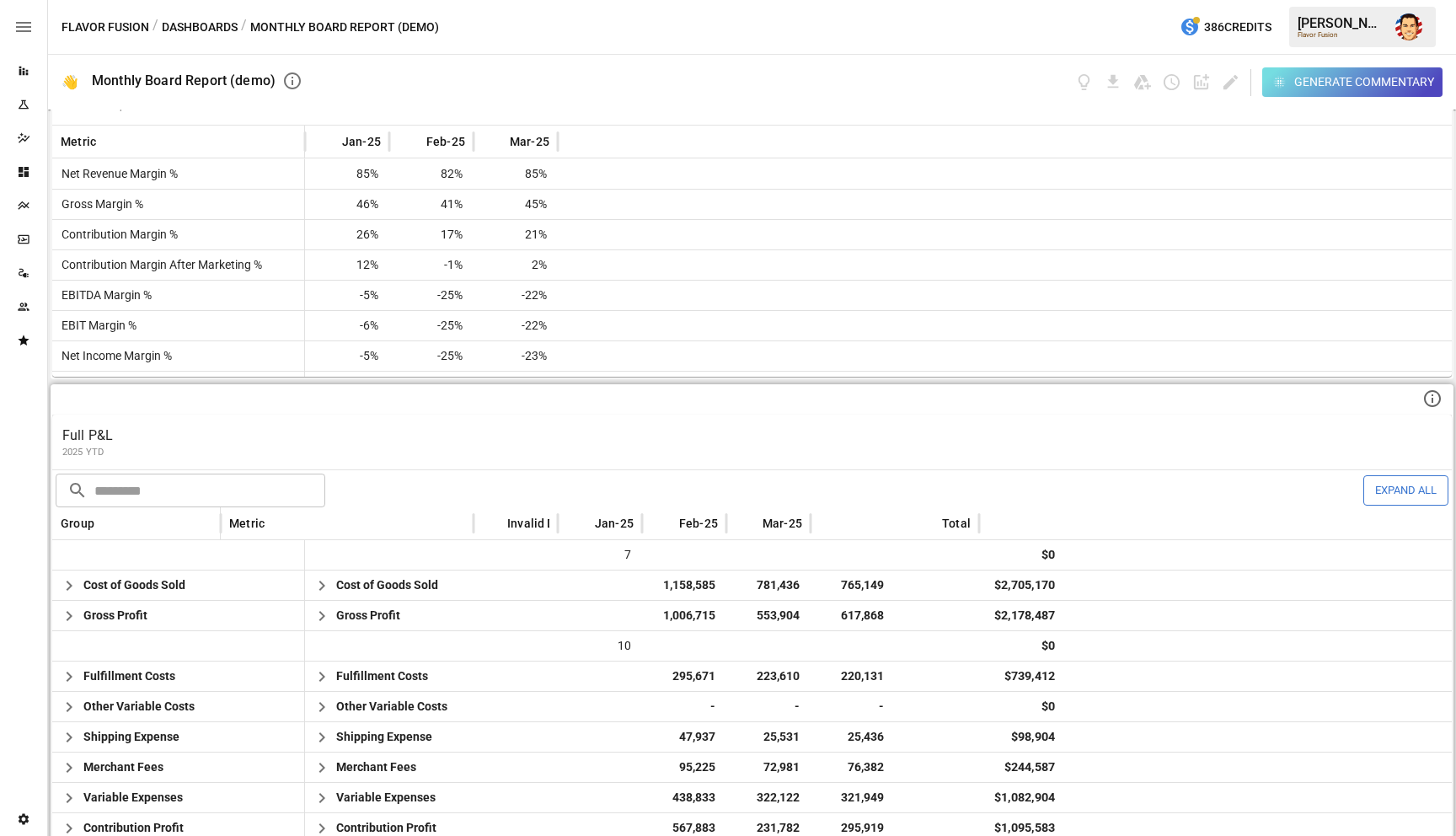
scroll to position [189, 0]
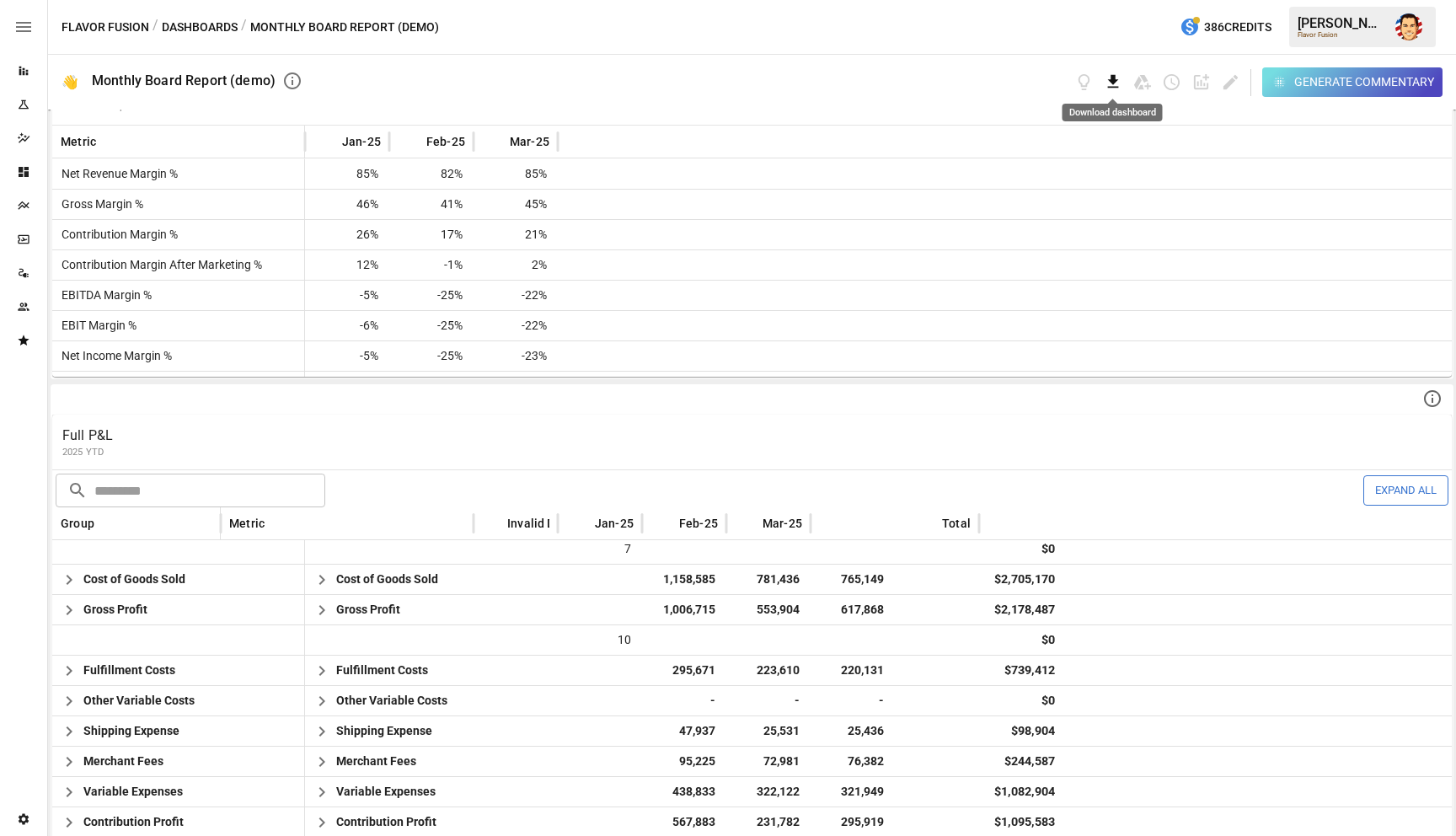
click at [1108, 85] on icon "Download dashboard" at bounding box center [1113, 83] width 20 height 20
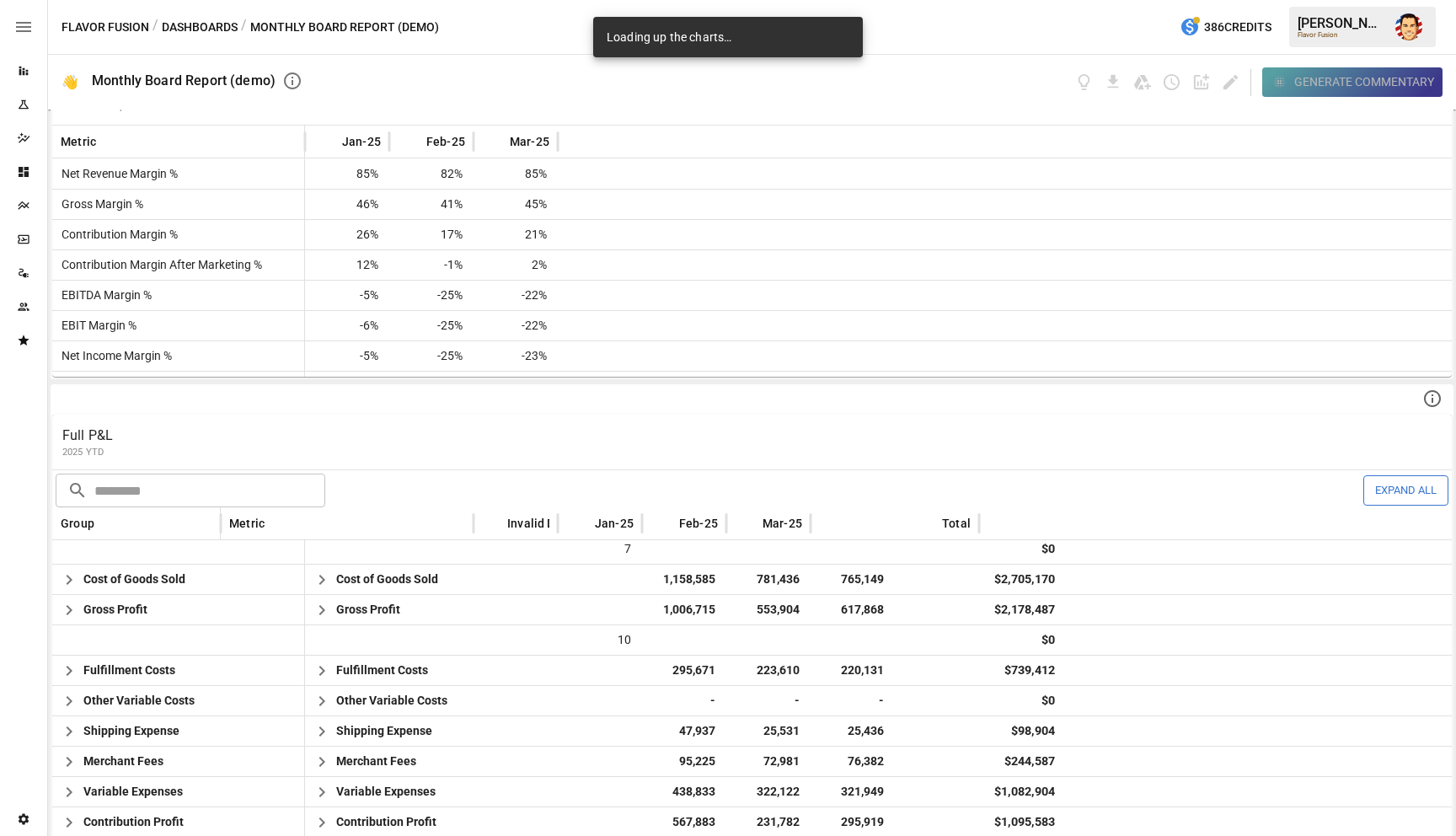
click at [1295, 78] on div "Generate Commentary" at bounding box center [1364, 82] width 140 height 21
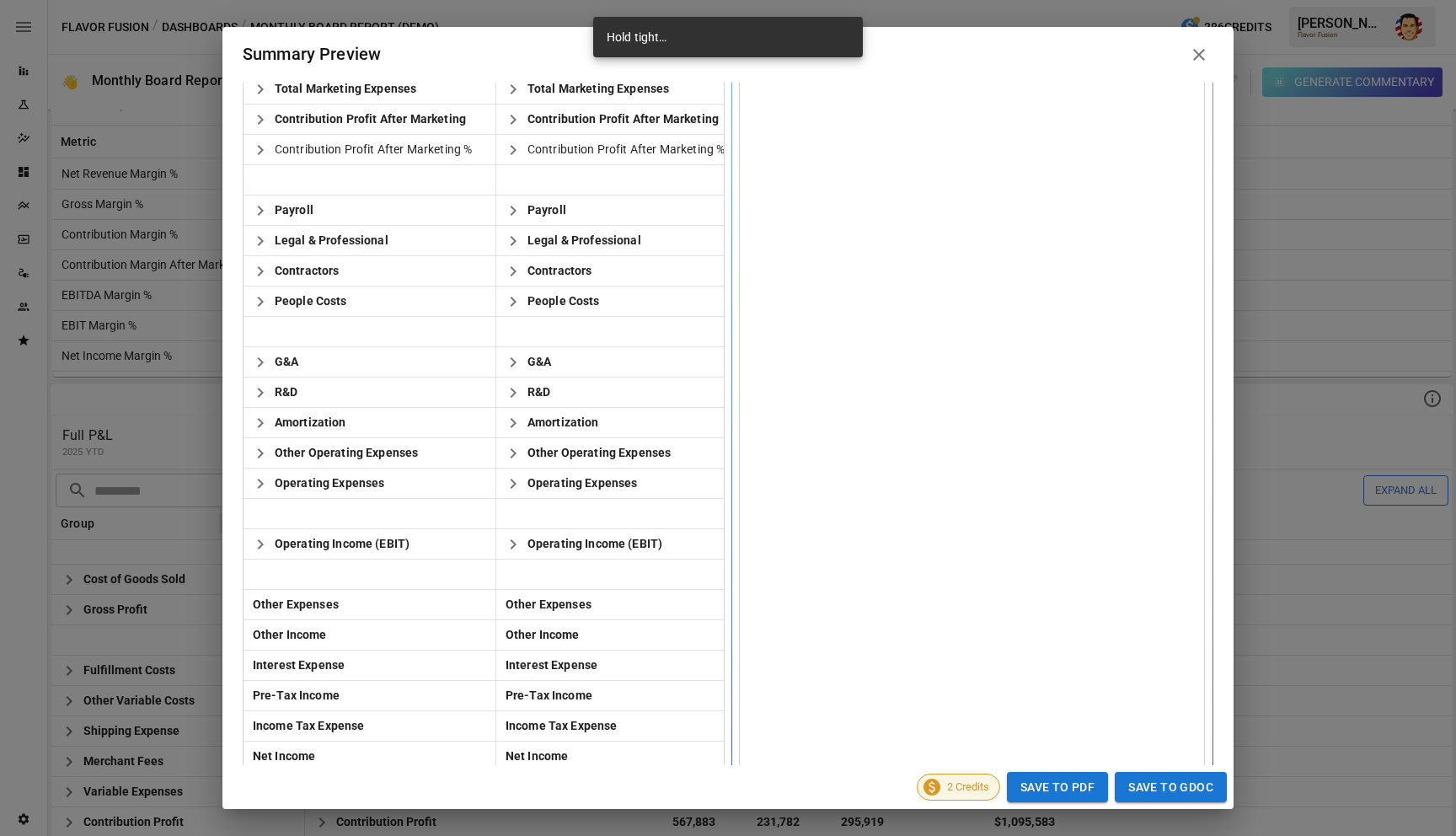
scroll to position [890, 0]
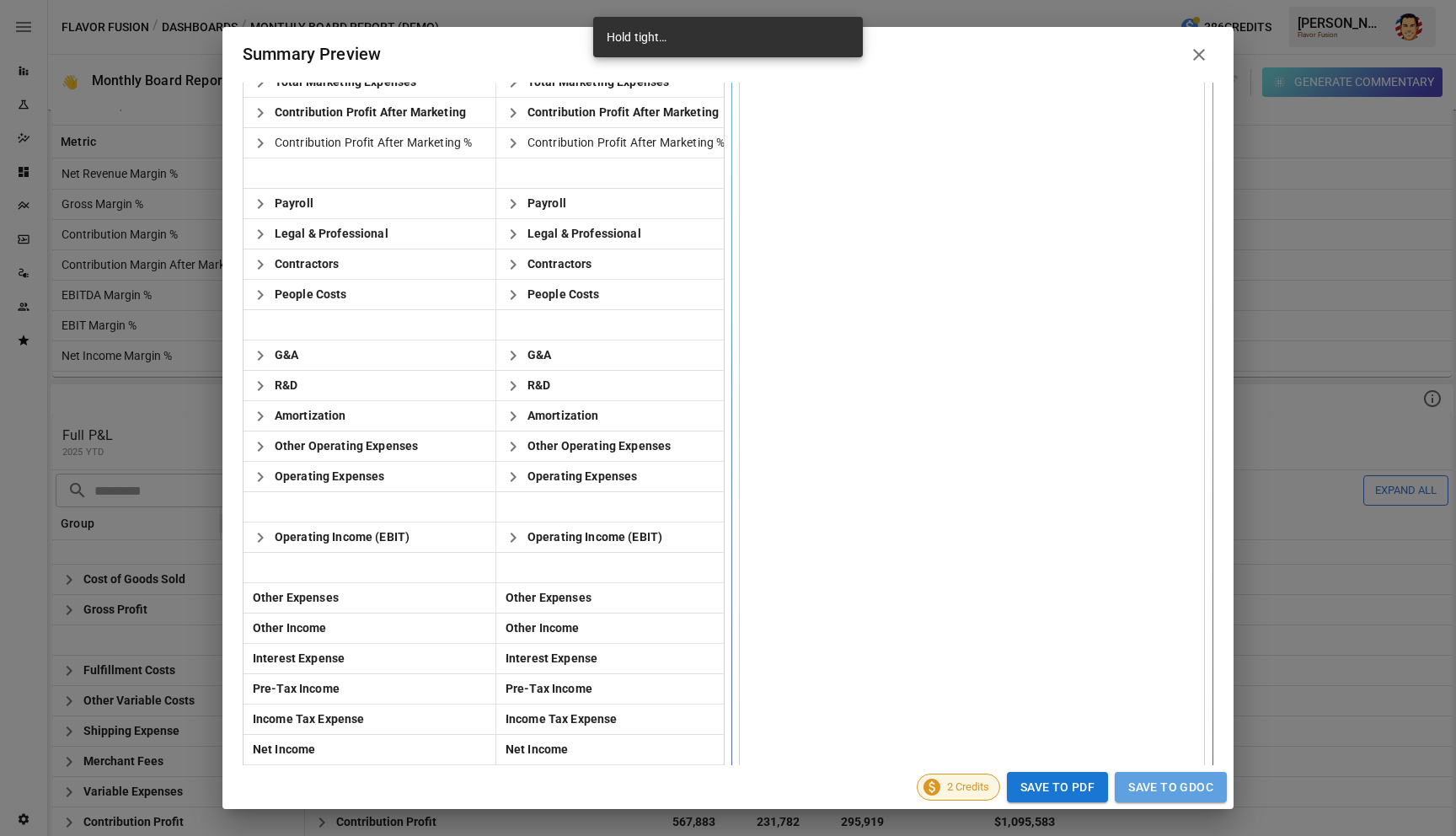
drag, startPoint x: 1156, startPoint y: 791, endPoint x: 1148, endPoint y: 787, distance: 8.9
click at [1156, 791] on button "Save to GDoc" at bounding box center [1171, 788] width 112 height 32
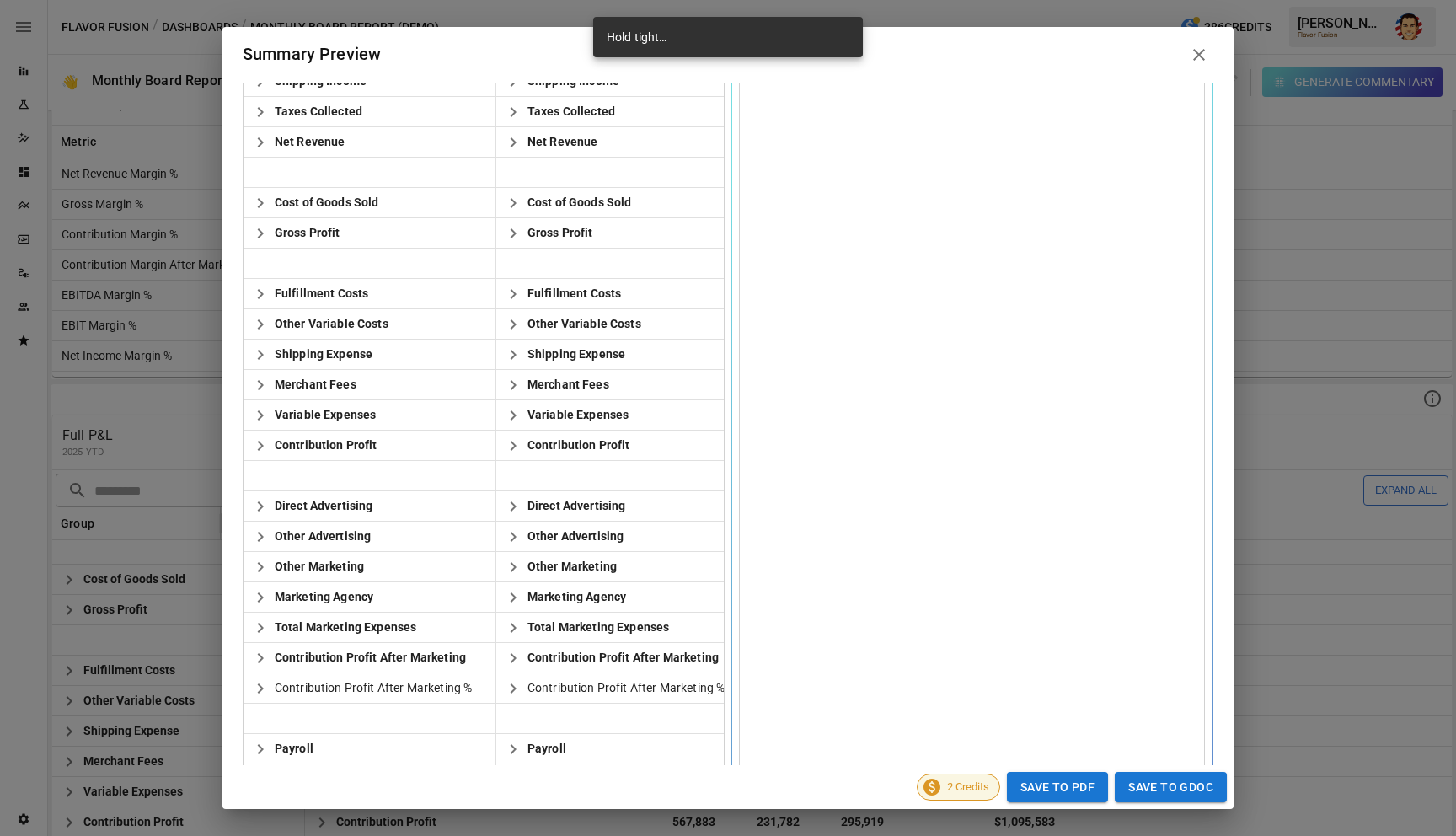
scroll to position [344, 0]
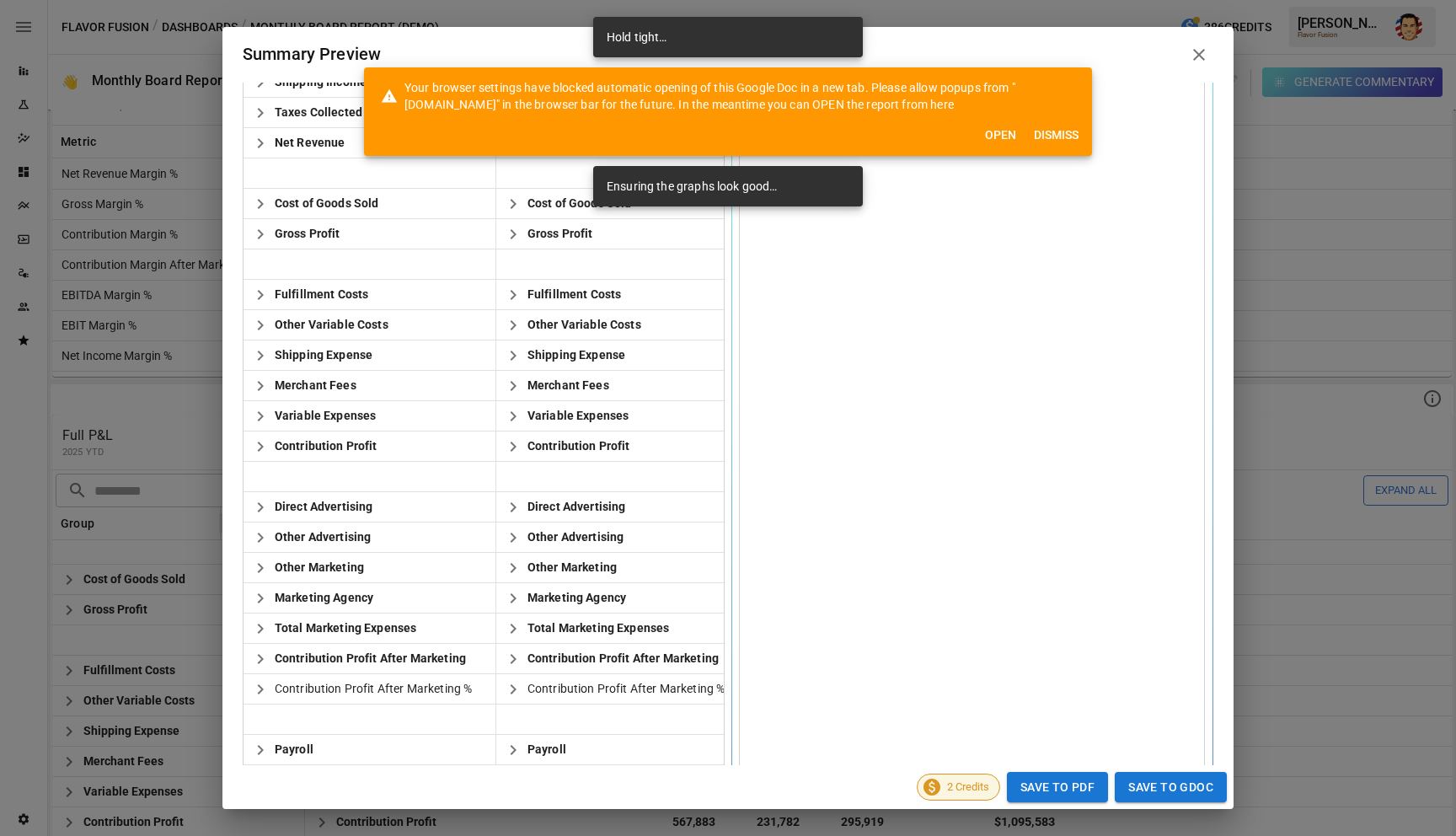
click at [999, 138] on button "Open" at bounding box center [1000, 136] width 54 height 32
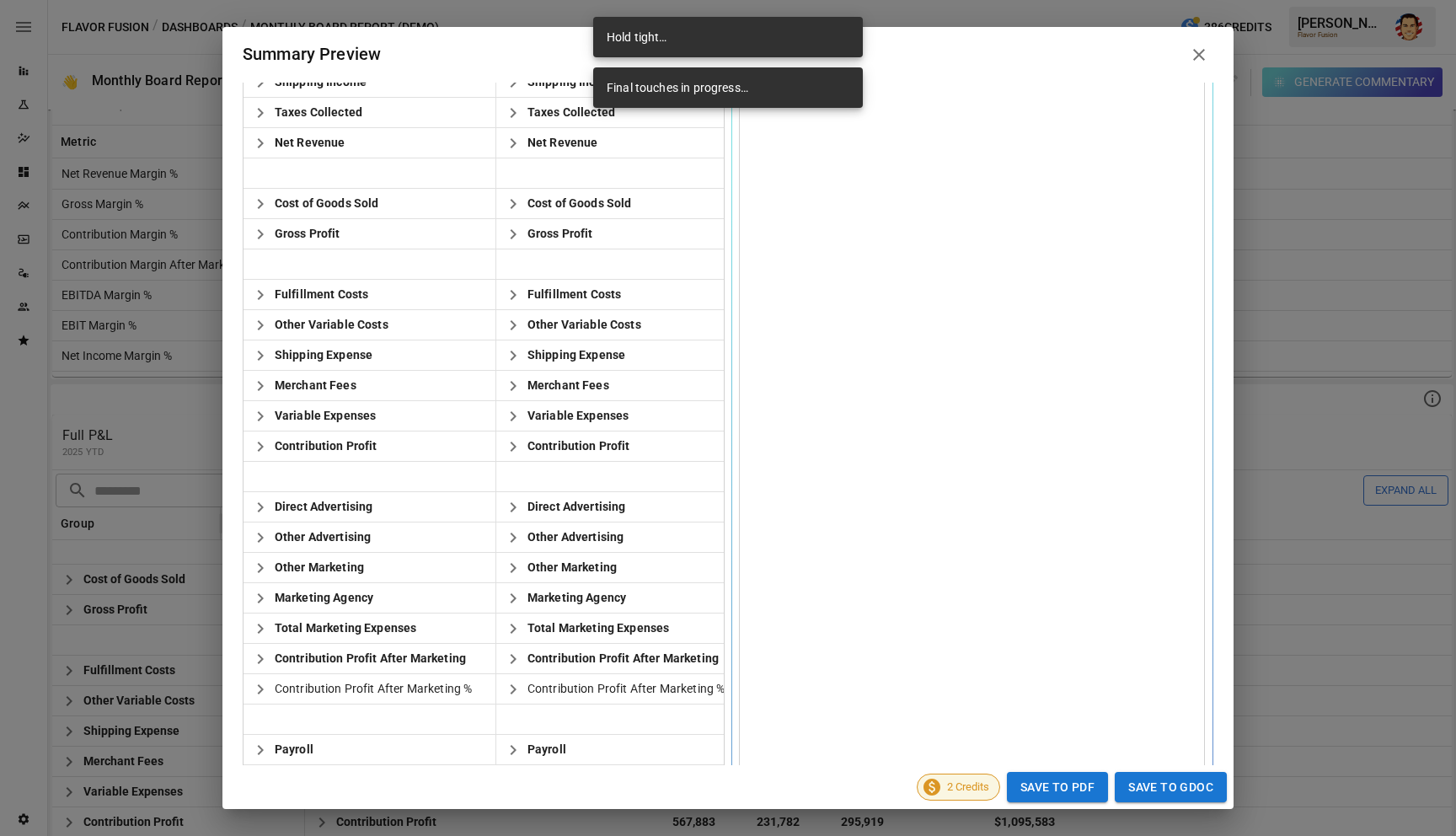
click at [1188, 51] on span at bounding box center [1199, 54] width 29 height 29
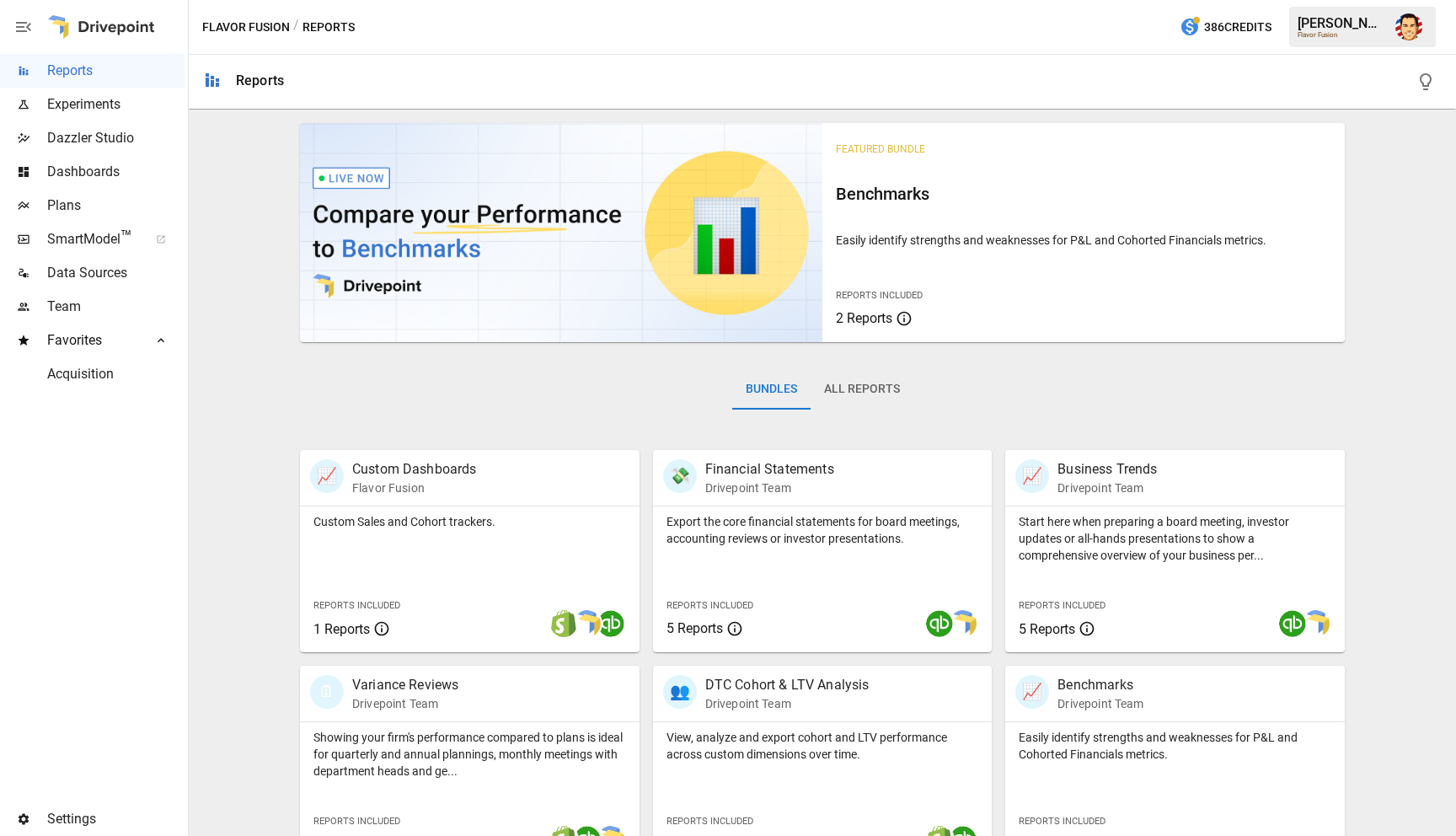
click at [235, 273] on div "Featured Bundle Benchmarks Easily identify strengths and weaknesses for P&L and…" at bounding box center [823, 815] width 1254 height 1399
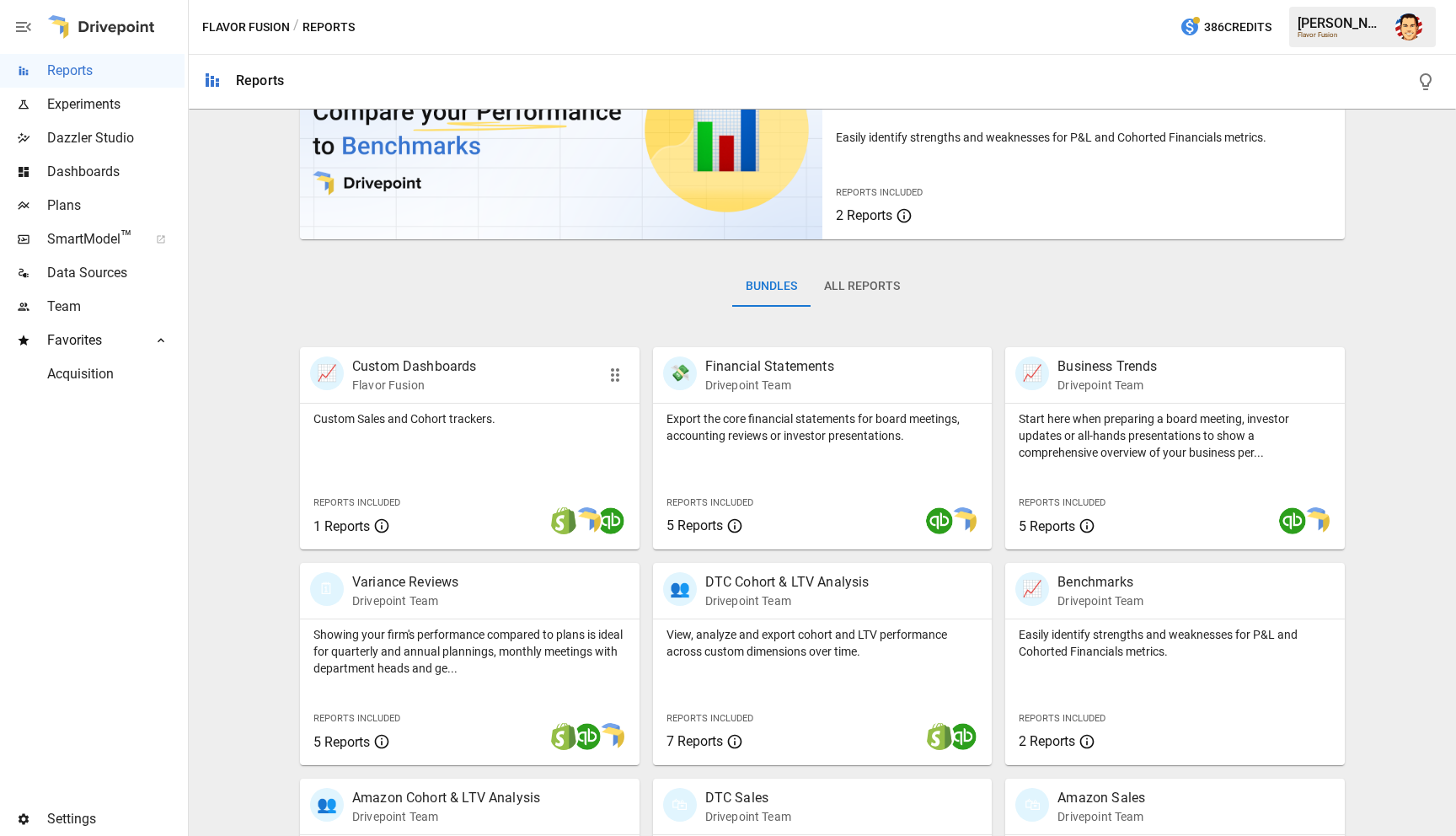
scroll to position [109, 0]
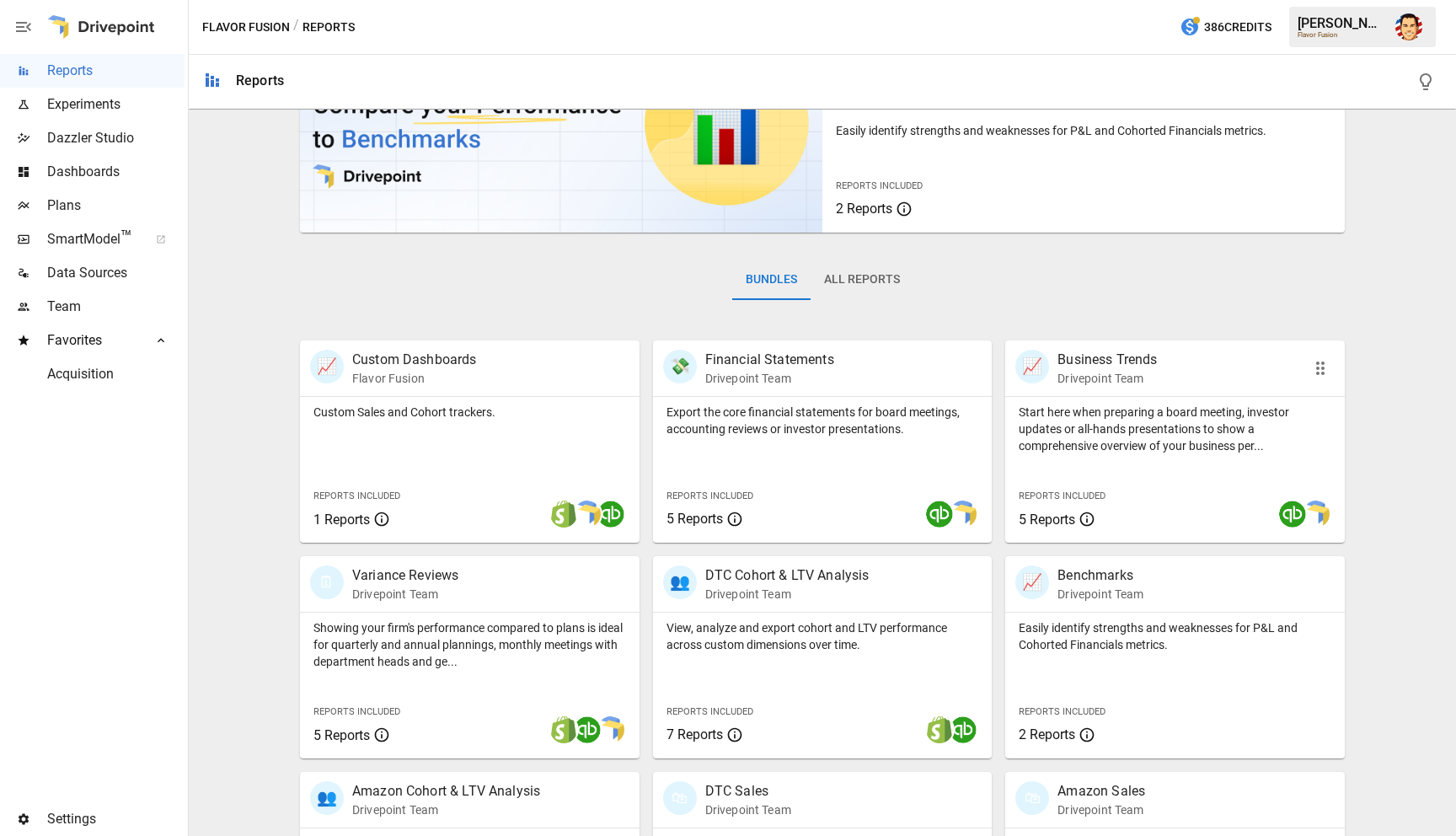
click at [1066, 410] on p "Start here when preparing a board meeting, investor updates or all-hands presen…" at bounding box center [1175, 428] width 313 height 50
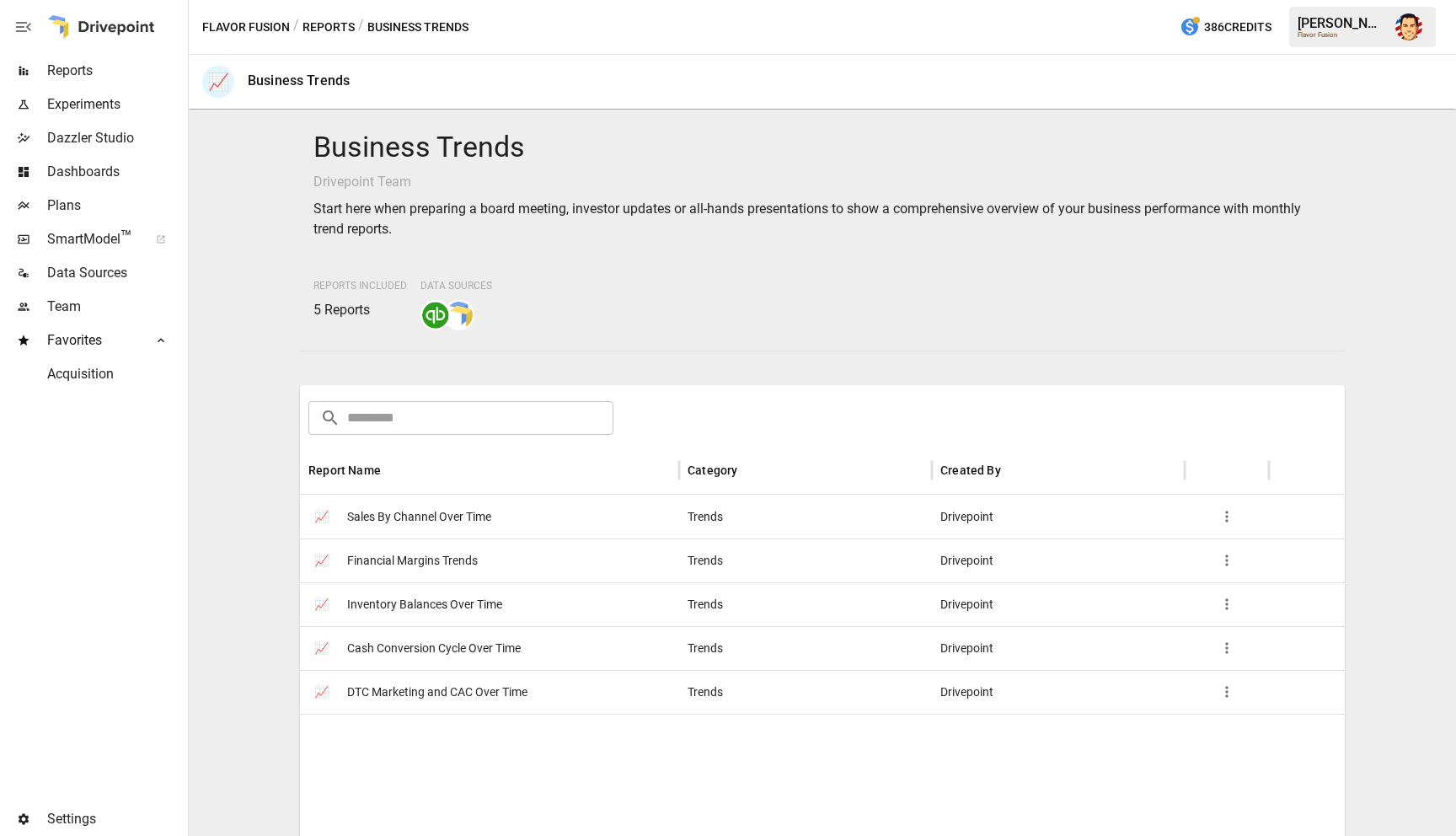
click at [377, 559] on span "Financial Margins Trends" at bounding box center [412, 561] width 131 height 43
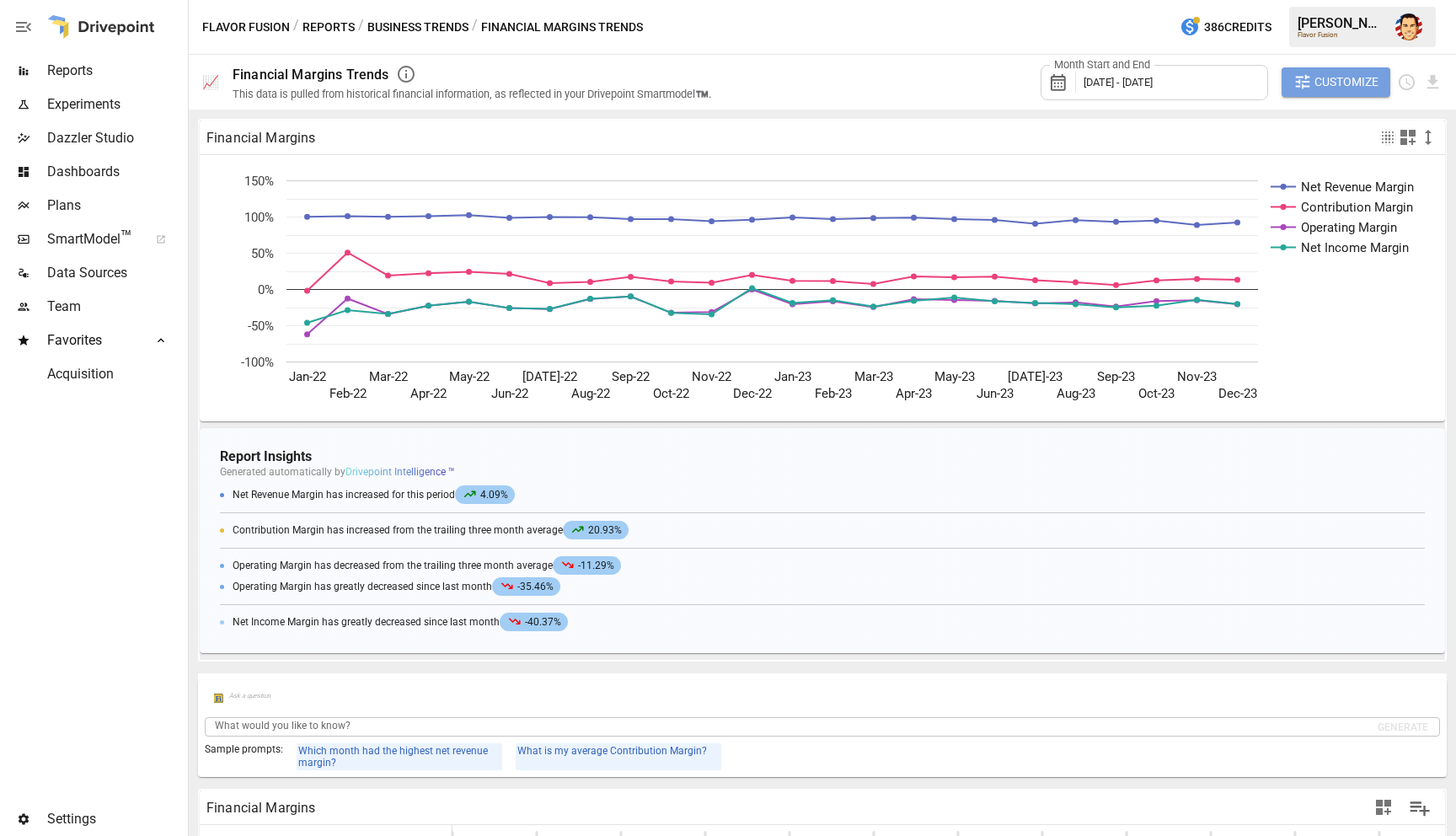
click at [1314, 84] on span "Customize" at bounding box center [1346, 82] width 64 height 21
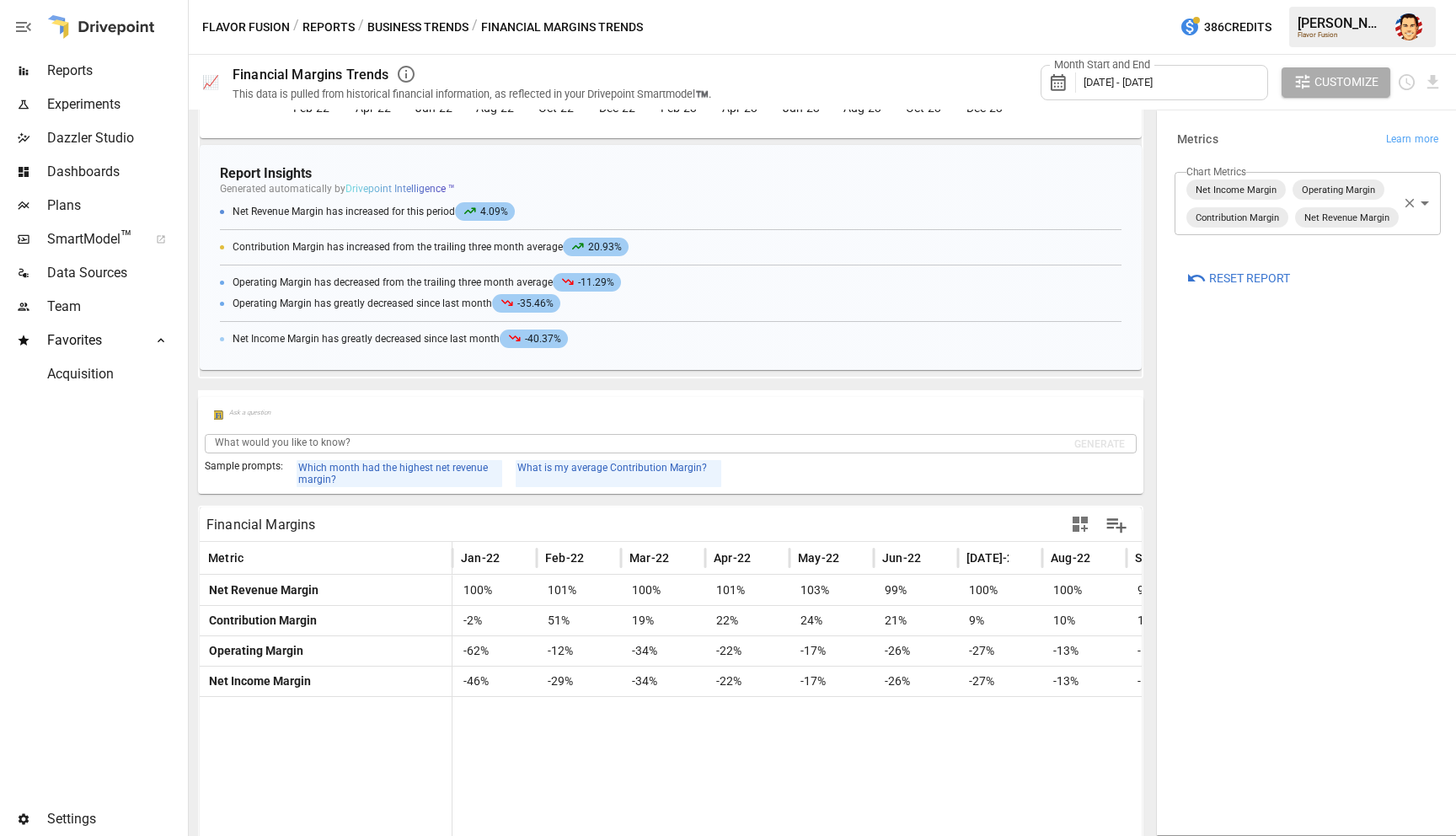
scroll to position [298, 0]
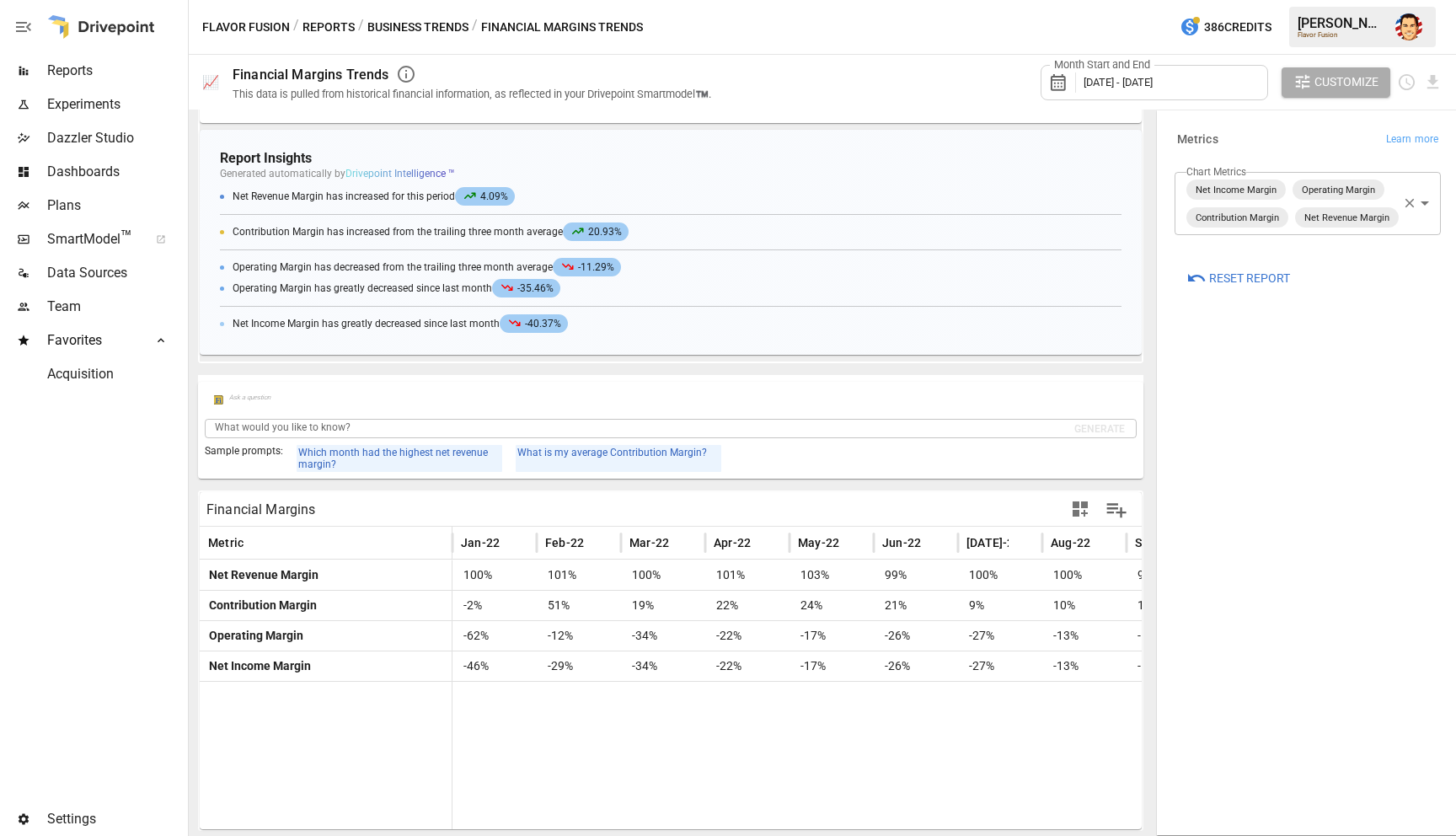
drag, startPoint x: 1326, startPoint y: 336, endPoint x: 1285, endPoint y: 306, distance: 50.8
click at [1326, 333] on div "**********" at bounding box center [1308, 473] width 293 height 717
drag, startPoint x: 1173, startPoint y: 115, endPoint x: 759, endPoint y: 103, distance: 414.2
click at [1173, 115] on div "**********" at bounding box center [1304, 215] width 300 height 213
